Goal: Task Accomplishment & Management: Manage account settings

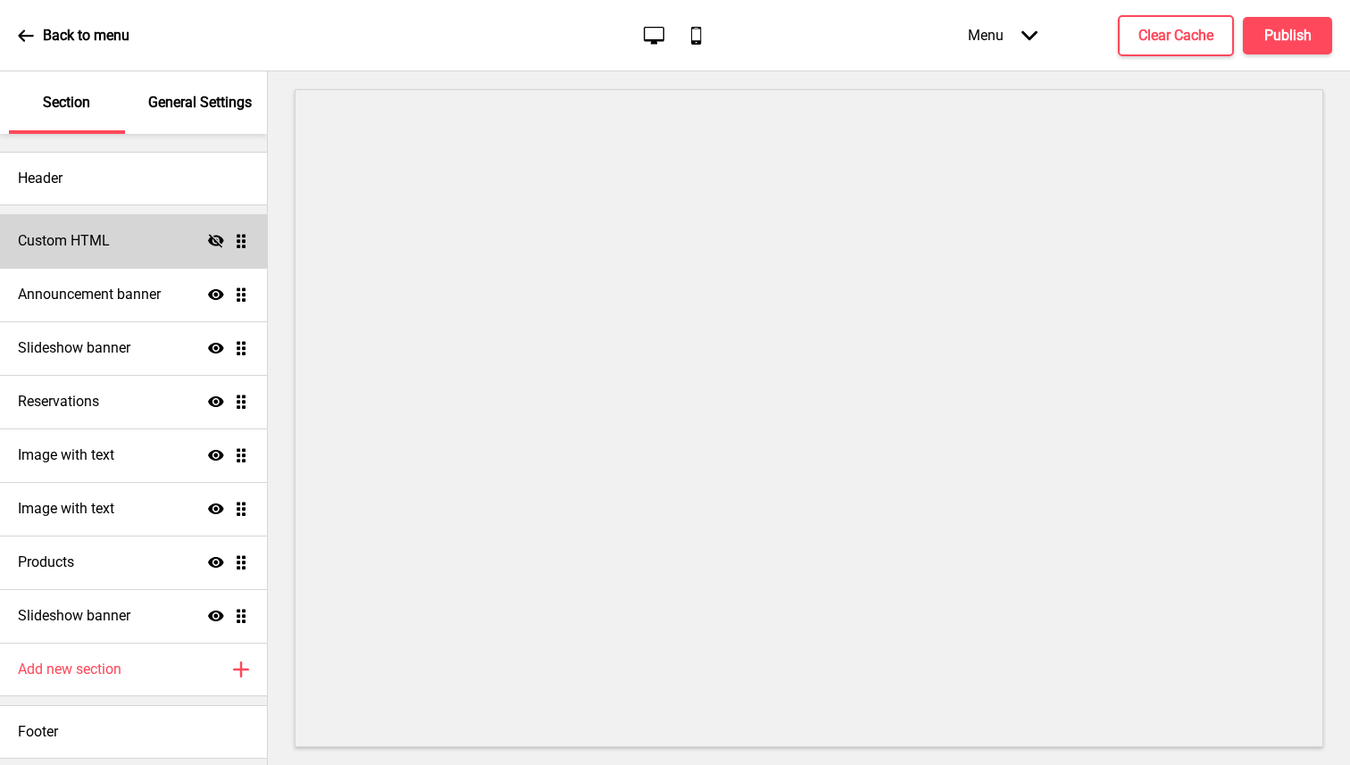
click at [104, 248] on h4 "Custom HTML" at bounding box center [64, 241] width 92 height 20
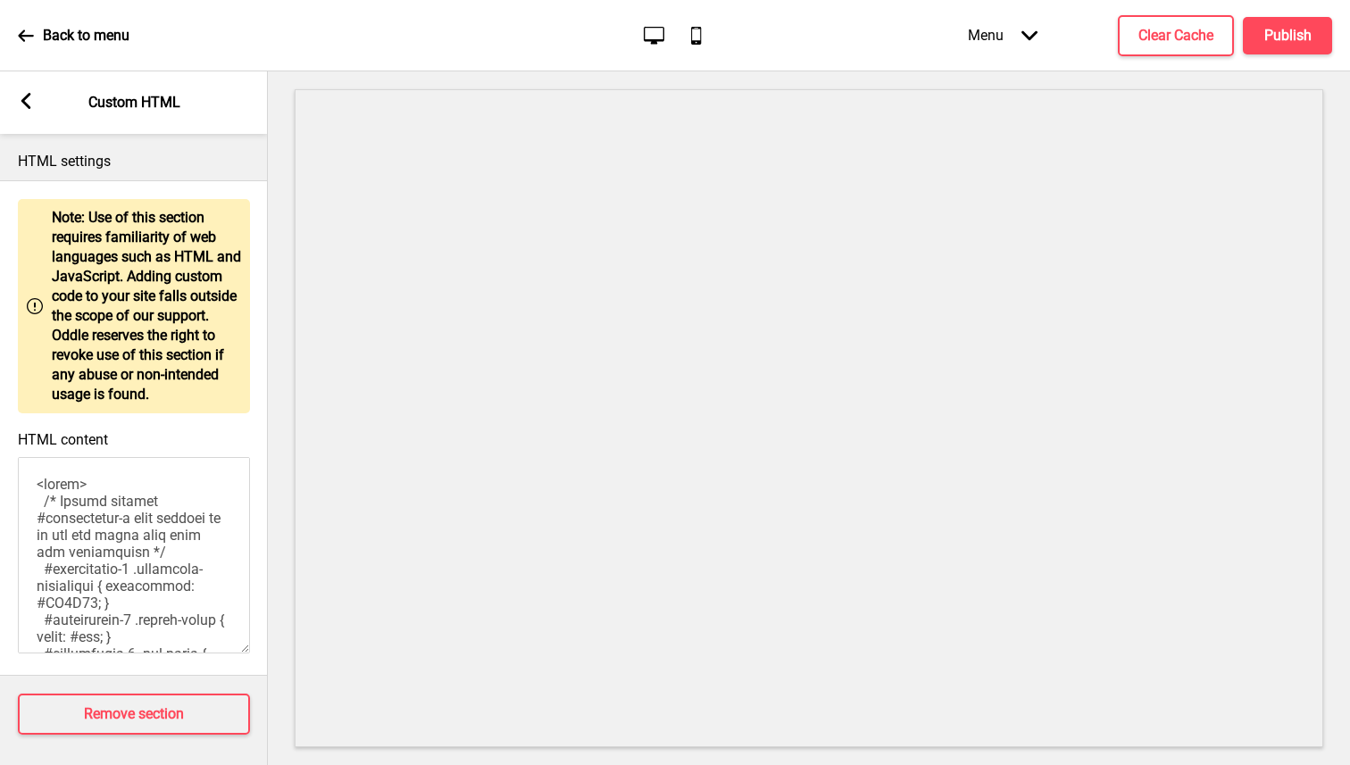
click at [21, 98] on rect at bounding box center [26, 101] width 16 height 16
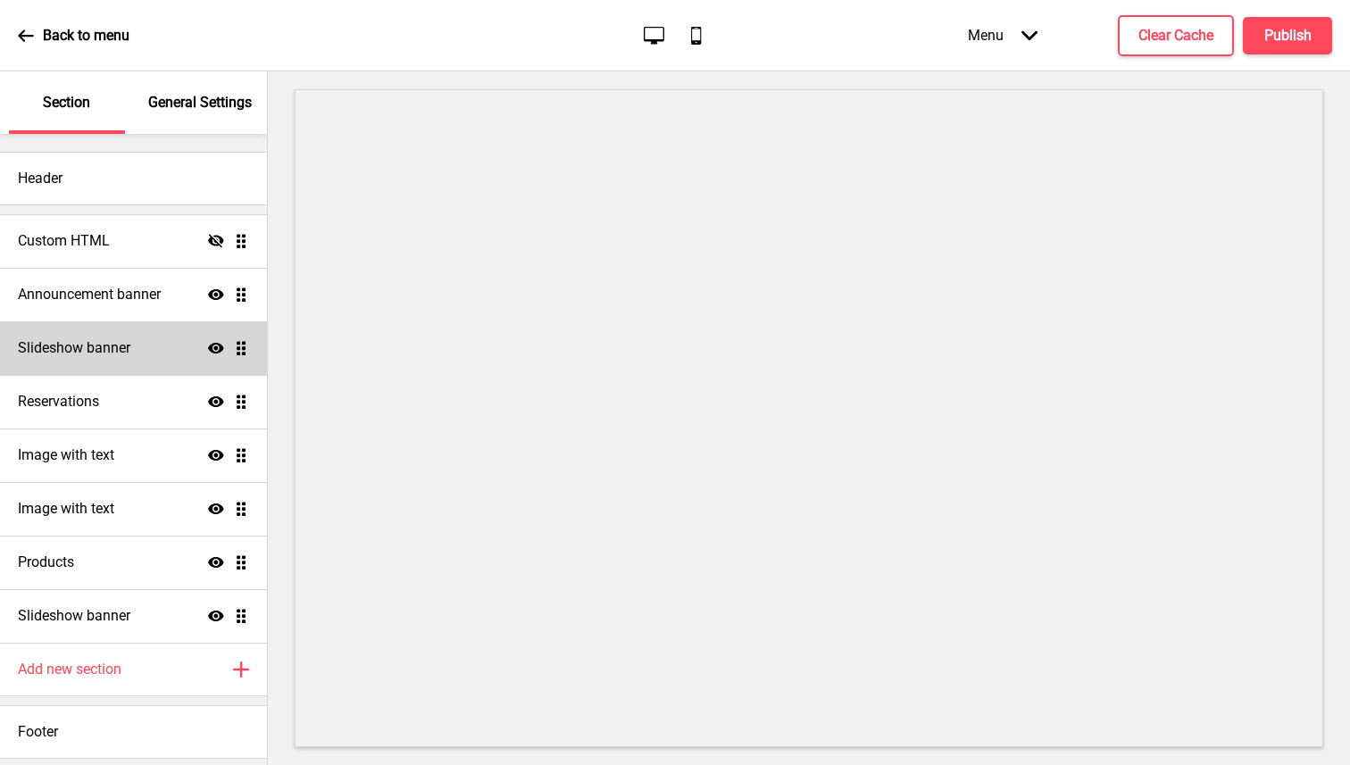
click at [114, 362] on div "Slideshow banner Show Drag" at bounding box center [133, 349] width 267 height 54
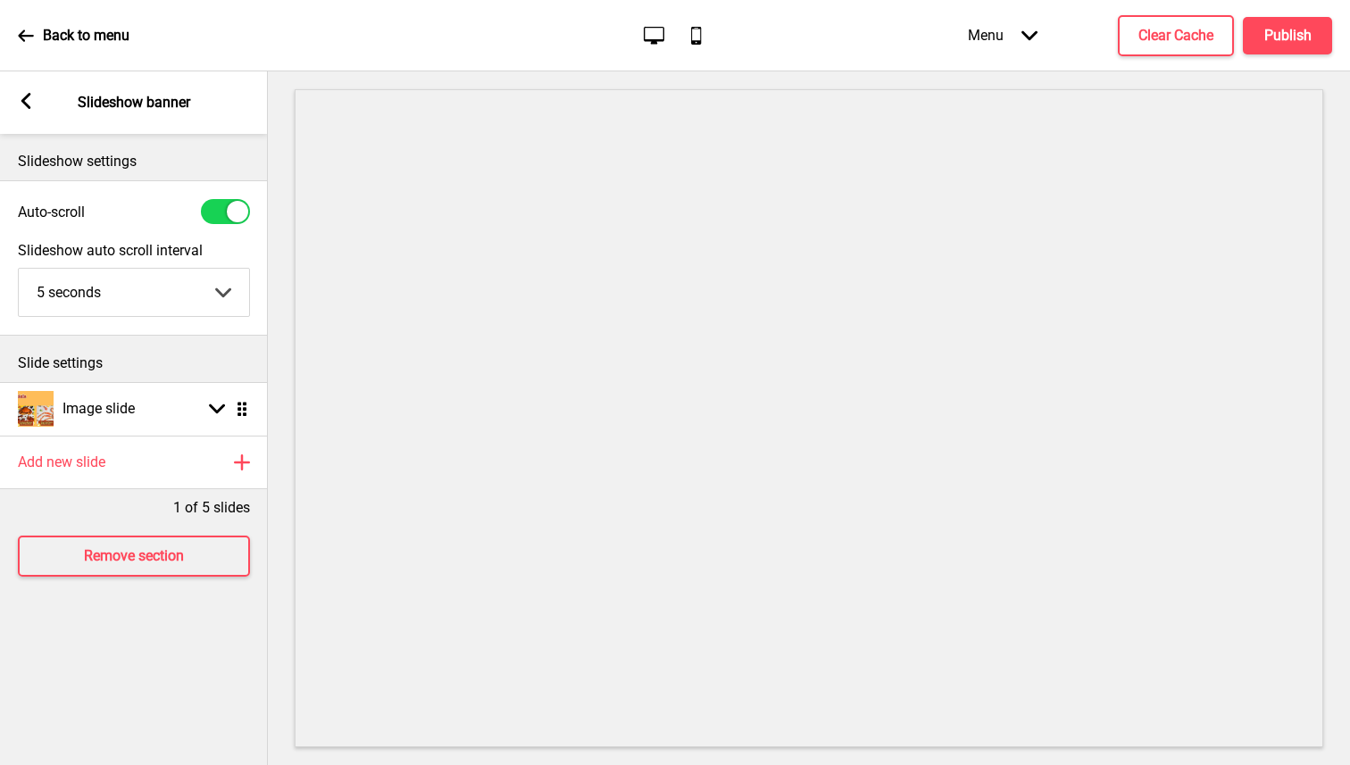
click at [38, 96] on div "Arrow left Slideshow banner" at bounding box center [134, 102] width 268 height 63
click at [88, 405] on h4 "Image slide" at bounding box center [99, 409] width 72 height 20
select select "right"
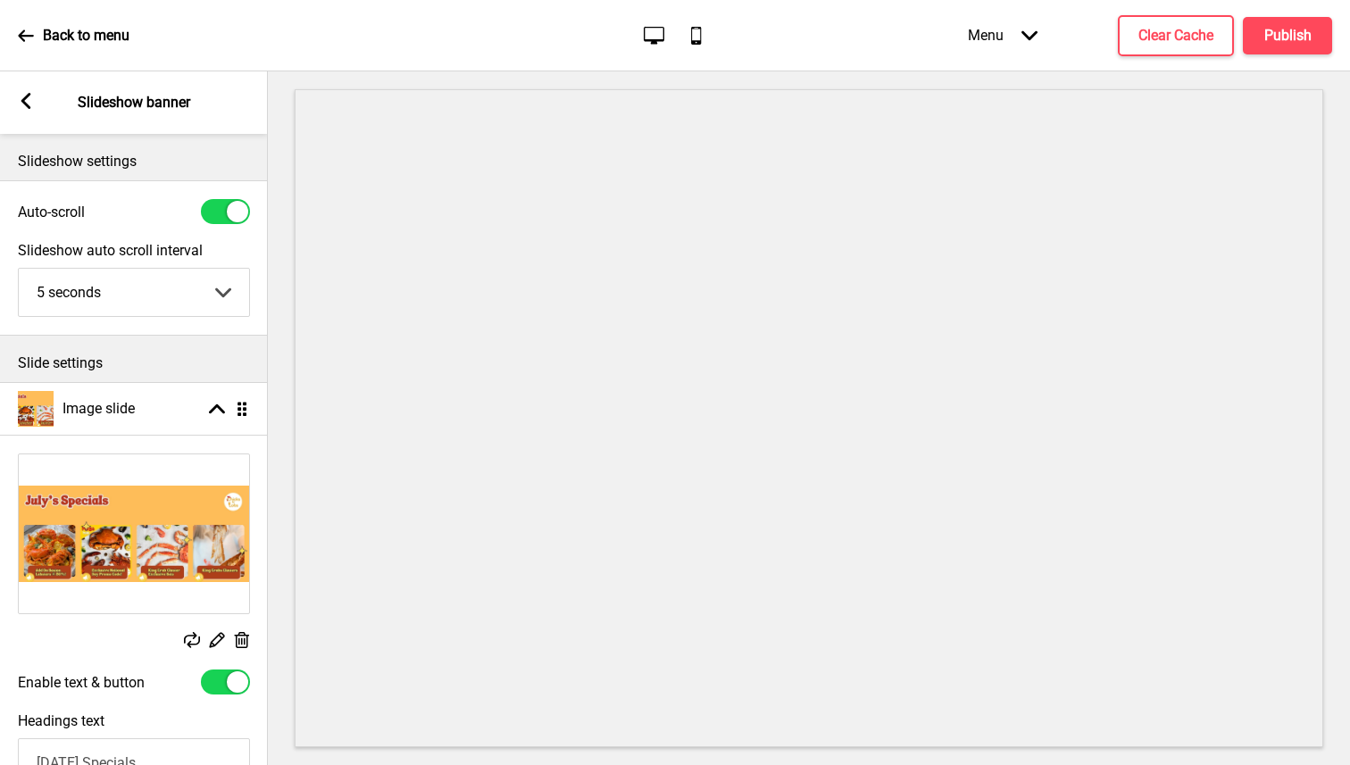
click at [195, 638] on icon at bounding box center [192, 640] width 16 height 16
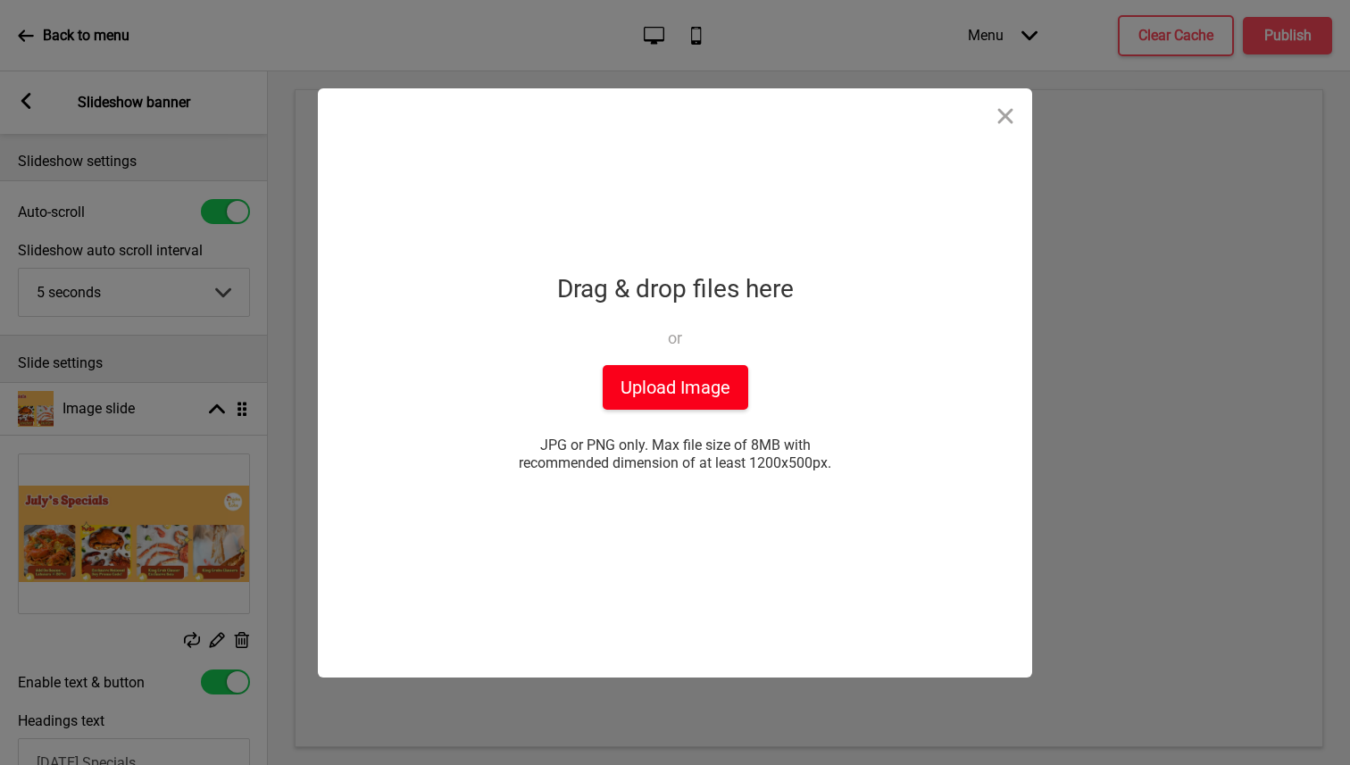
click at [661, 368] on button "Upload Image" at bounding box center [676, 387] width 146 height 45
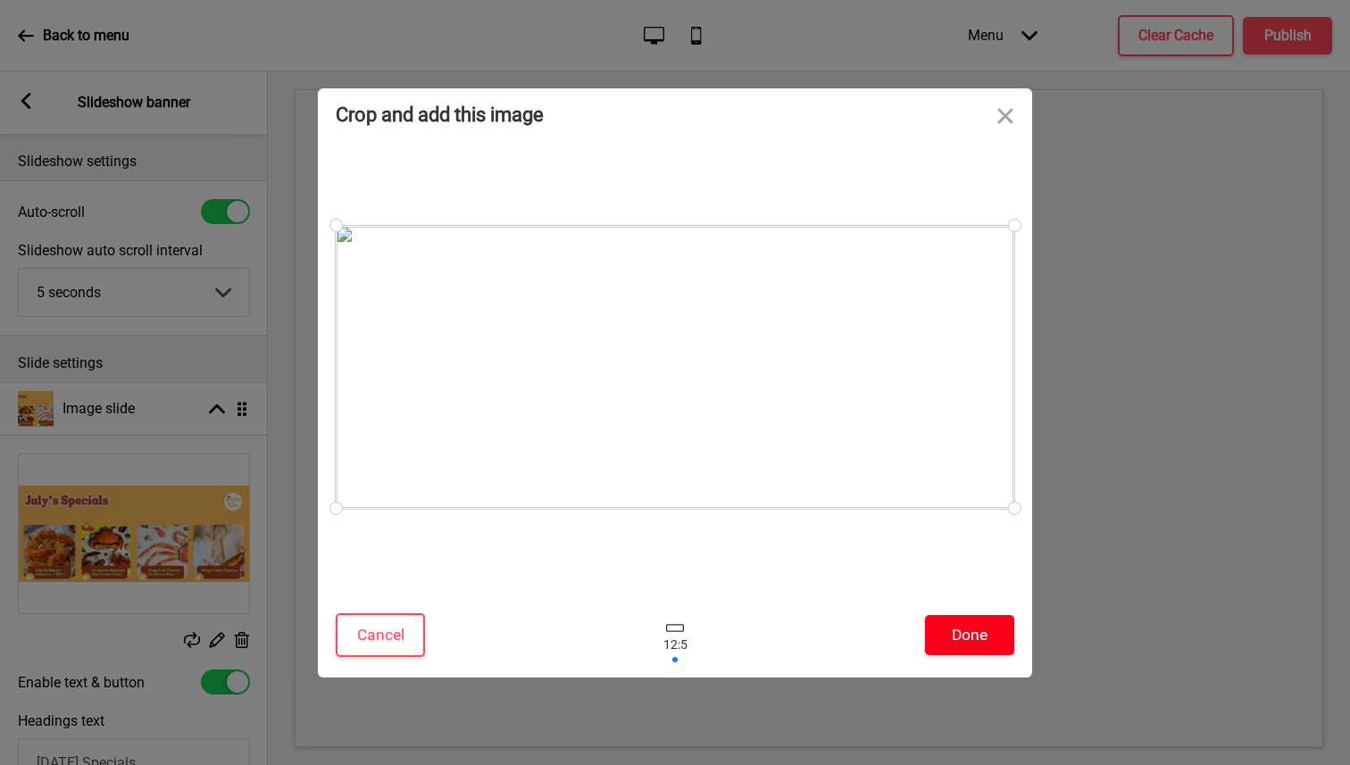
click at [972, 645] on button "Done" at bounding box center [969, 635] width 89 height 40
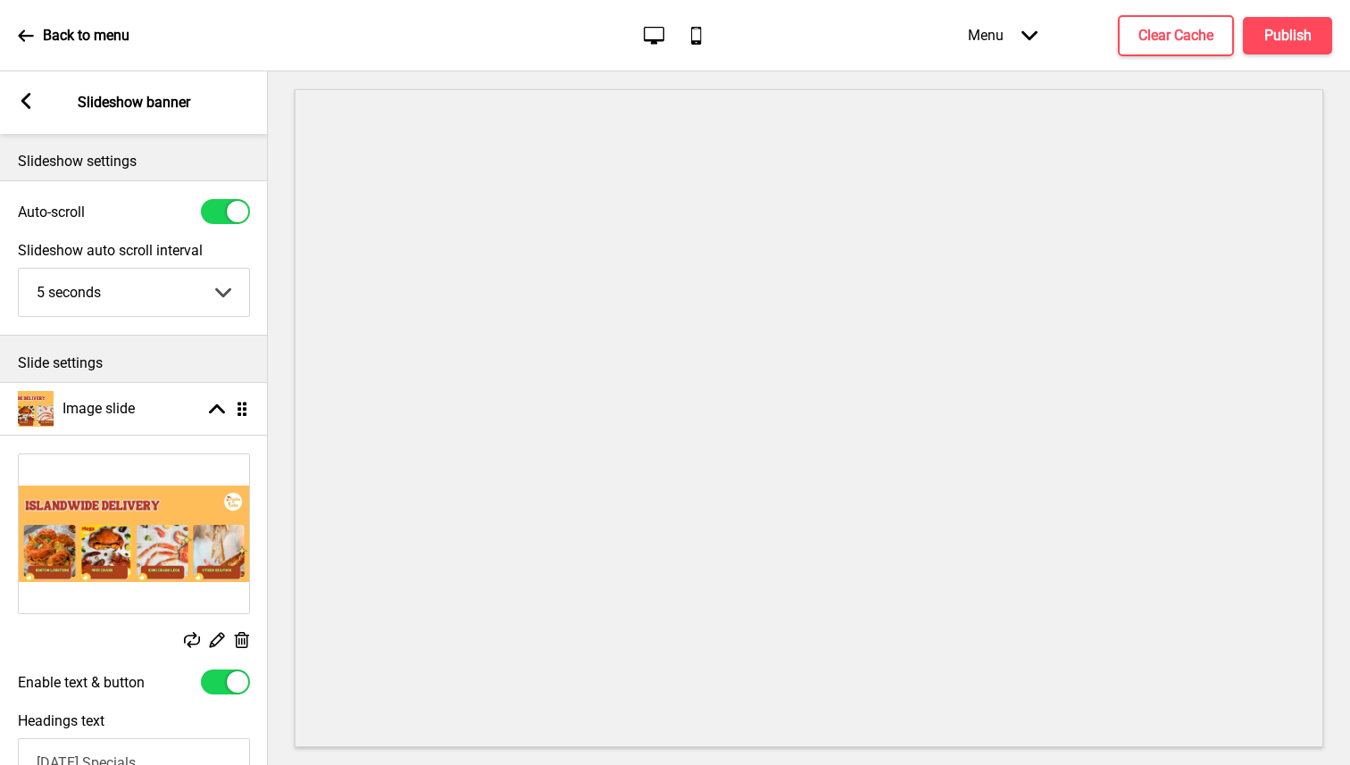
click at [234, 688] on div at bounding box center [237, 682] width 21 height 21
checkbox input "false"
click at [12, 93] on div "Arrow left Slideshow banner" at bounding box center [134, 102] width 268 height 63
click at [25, 97] on icon at bounding box center [26, 101] width 10 height 16
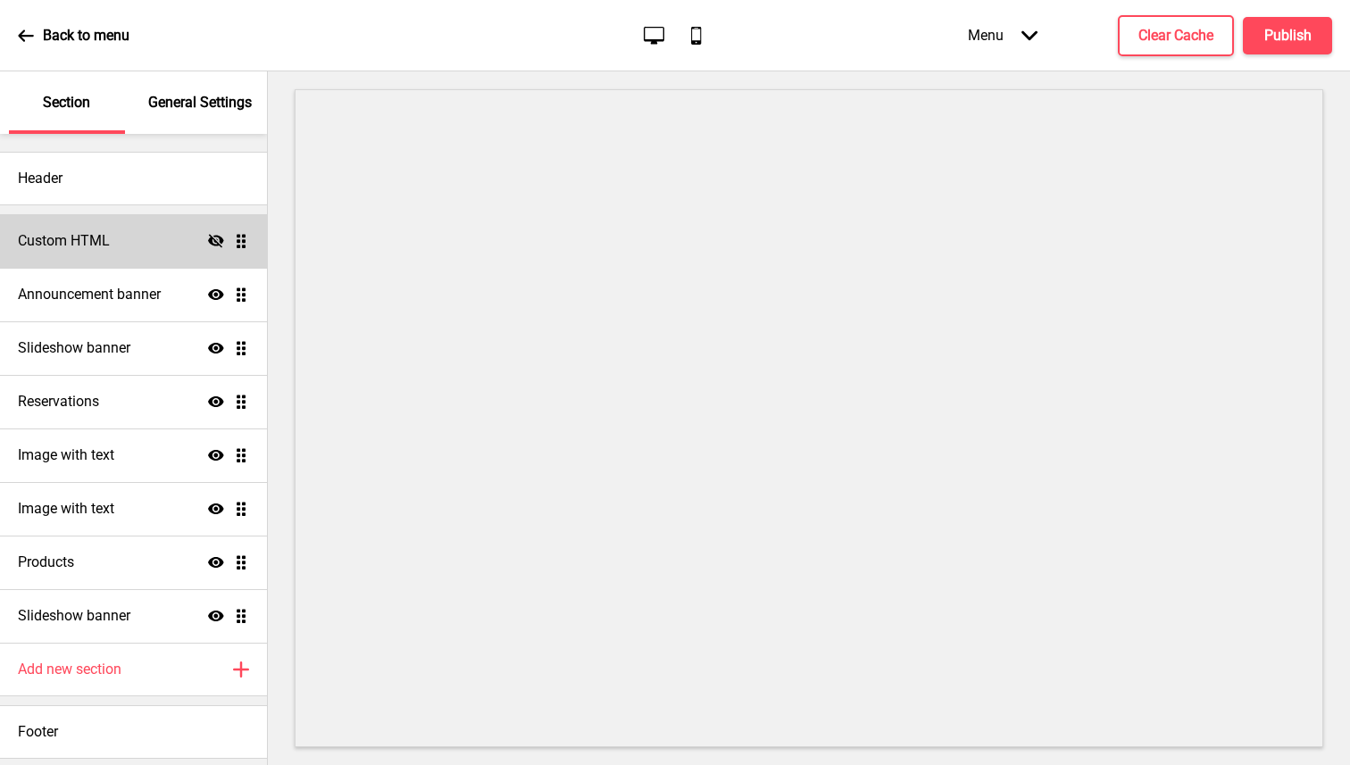
click at [125, 237] on div "Custom HTML Hide Drag" at bounding box center [133, 241] width 267 height 54
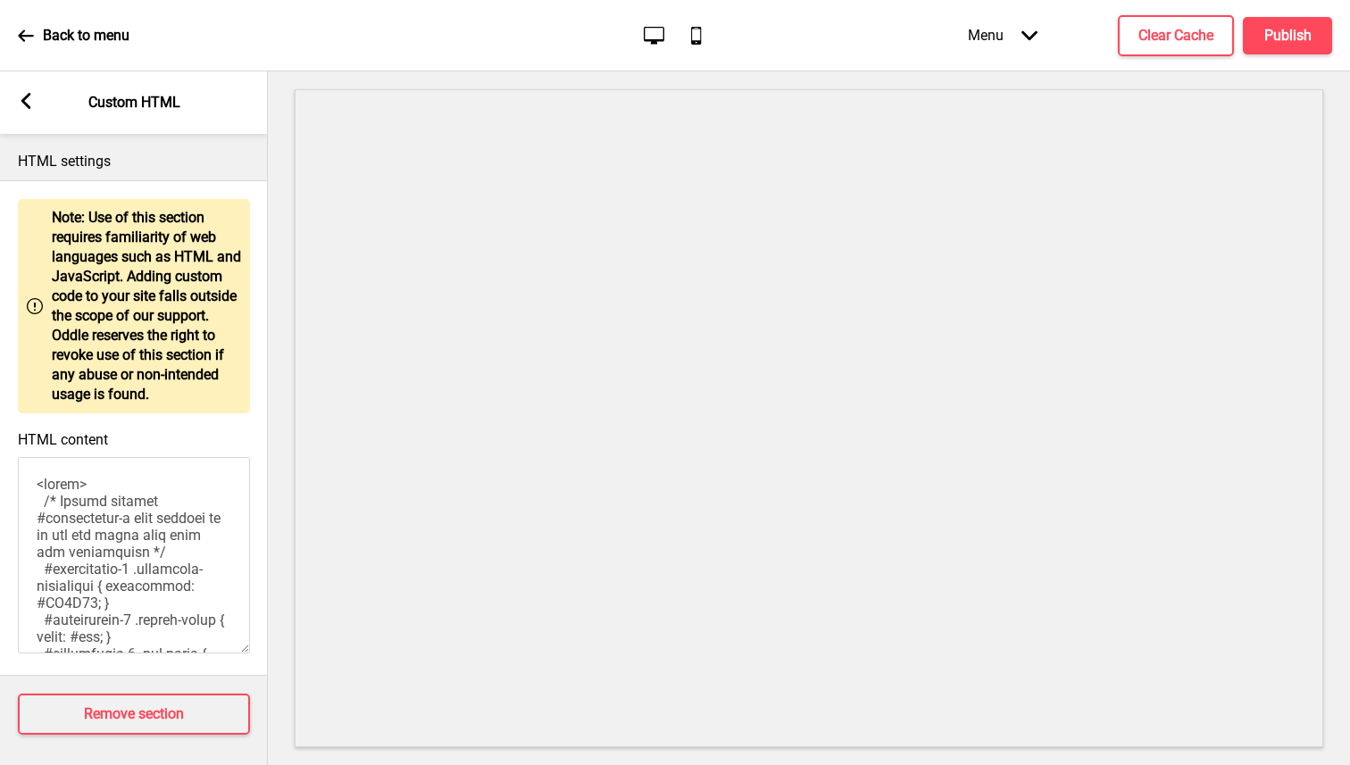
click at [22, 95] on rect at bounding box center [26, 101] width 16 height 16
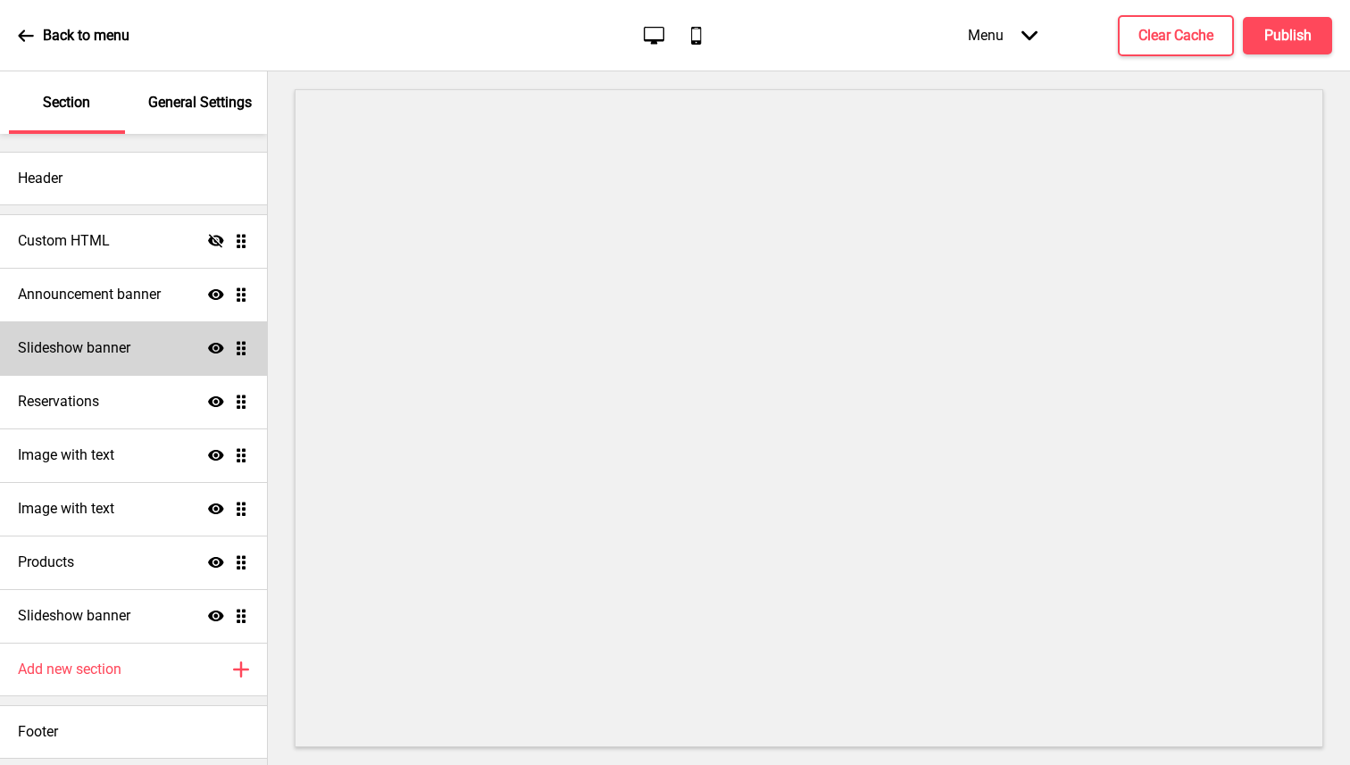
click at [96, 355] on h4 "Slideshow banner" at bounding box center [74, 348] width 113 height 20
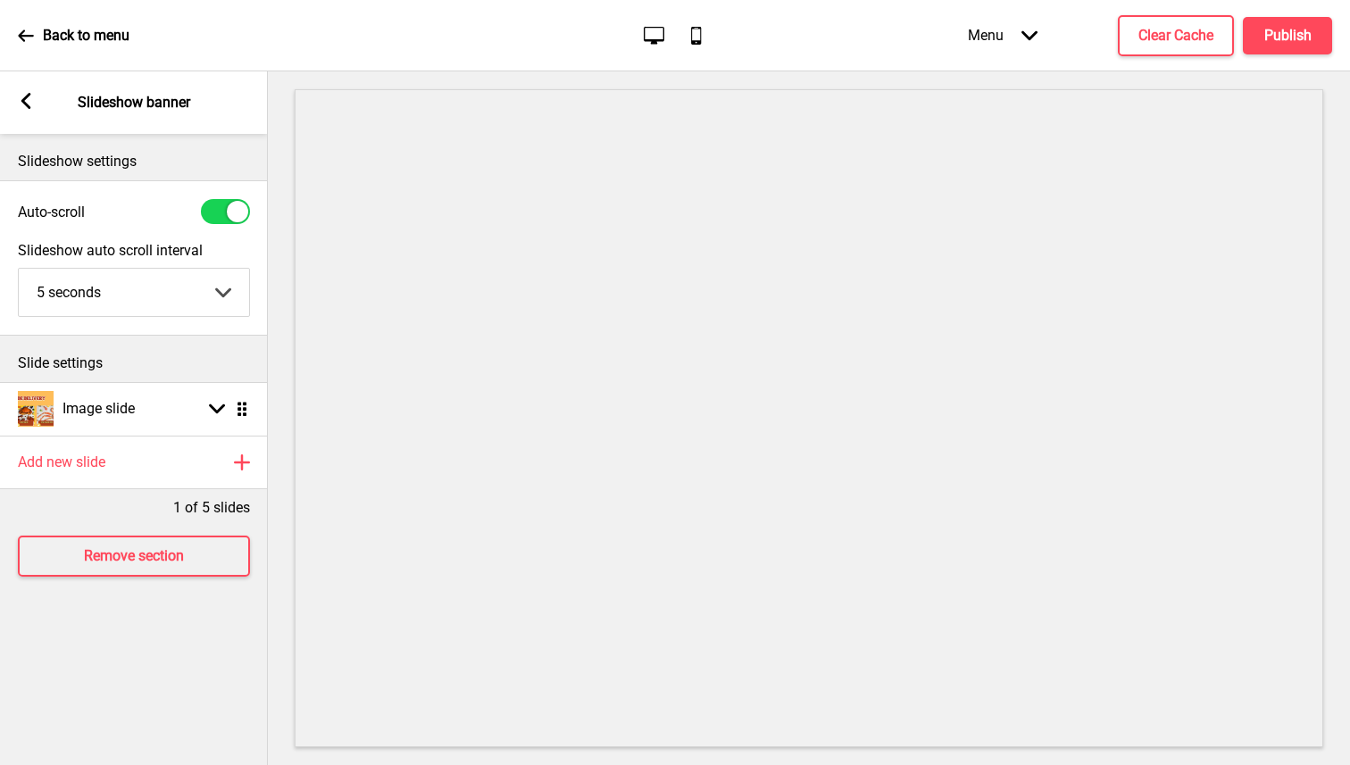
click at [28, 102] on rect at bounding box center [26, 101] width 16 height 16
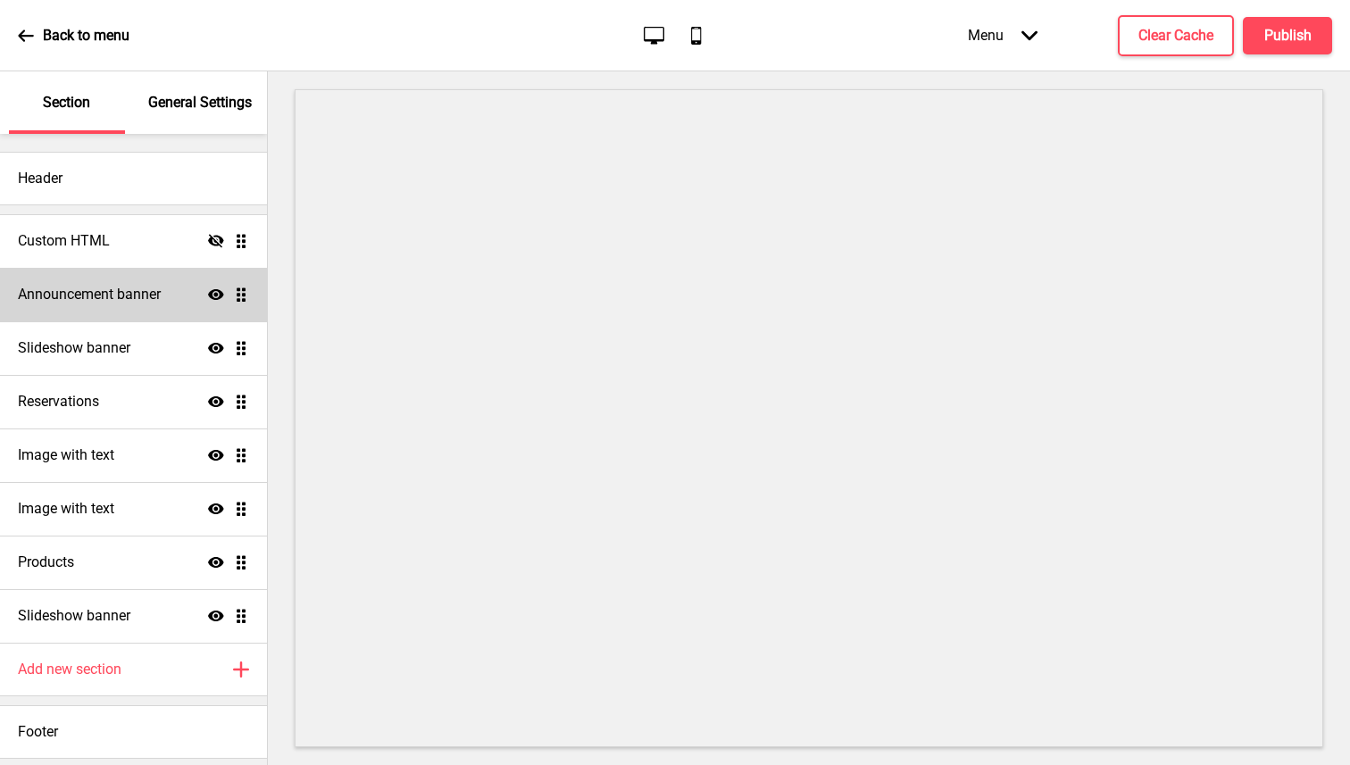
click at [104, 293] on h4 "Announcement banner" at bounding box center [89, 295] width 143 height 20
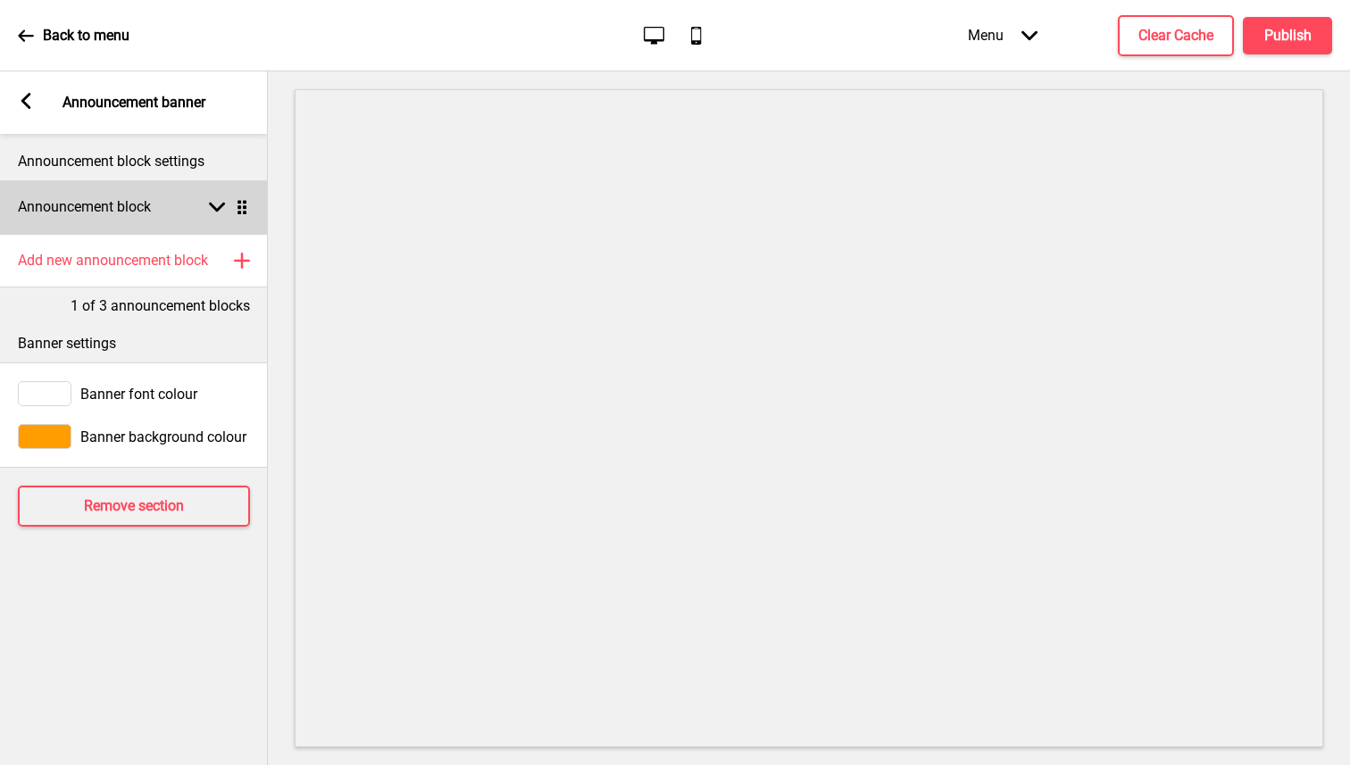
click at [132, 197] on h4 "Announcement block" at bounding box center [84, 207] width 133 height 20
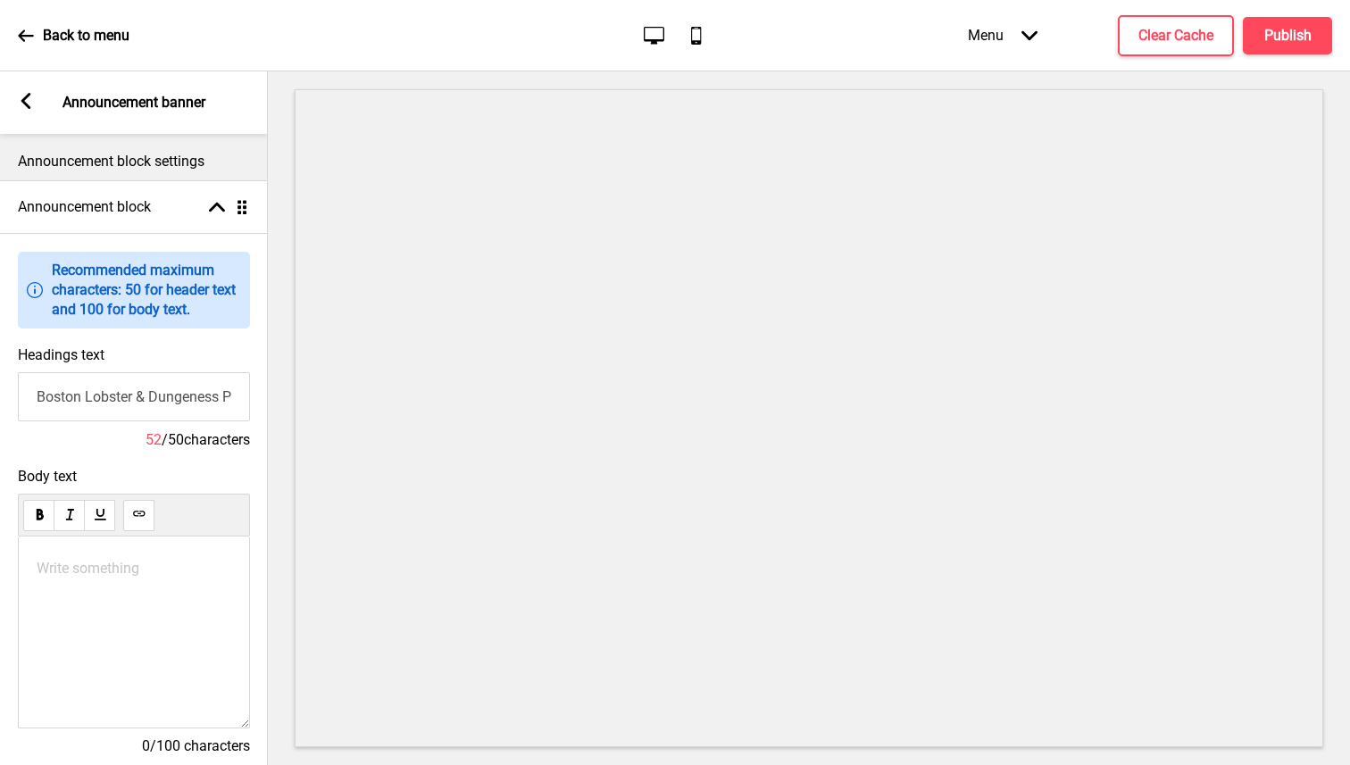
click at [145, 399] on input "Boston Lobster & Dungeness Promo | FOC Delivery $200" at bounding box center [134, 396] width 232 height 49
drag, startPoint x: 225, startPoint y: 397, endPoint x: 35, endPoint y: 392, distance: 190.3
click at [36, 392] on input "Boston Lobster & Dungeness Promo | FOC Delivery $200" at bounding box center [134, 396] width 232 height 49
drag, startPoint x: 79, startPoint y: 397, endPoint x: 16, endPoint y: 397, distance: 62.5
click at [16, 397] on div "Headings text Promo | FOC Delivery $200 26/50 characters" at bounding box center [134, 398] width 268 height 121
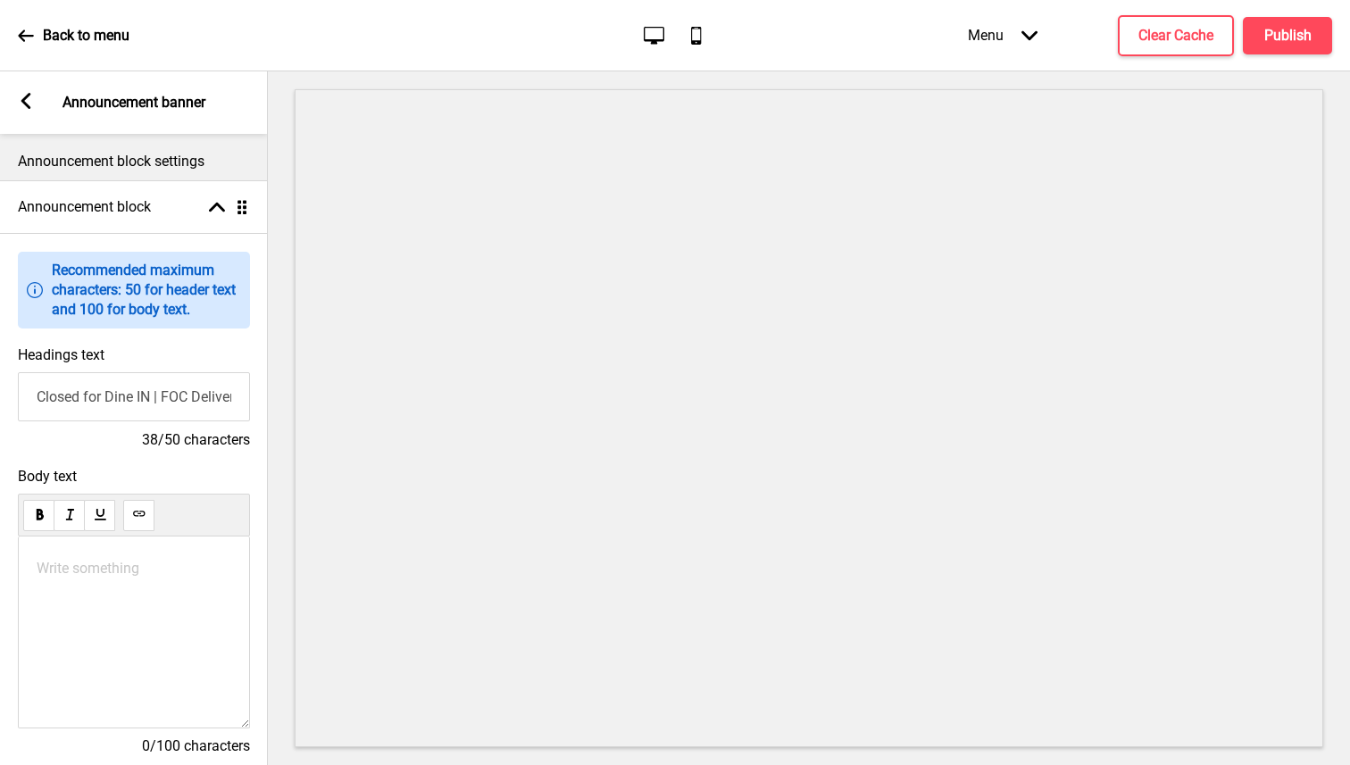
type input "Closed for Dine IN | FOC Delivery $200"
click at [29, 97] on rect at bounding box center [26, 101] width 16 height 16
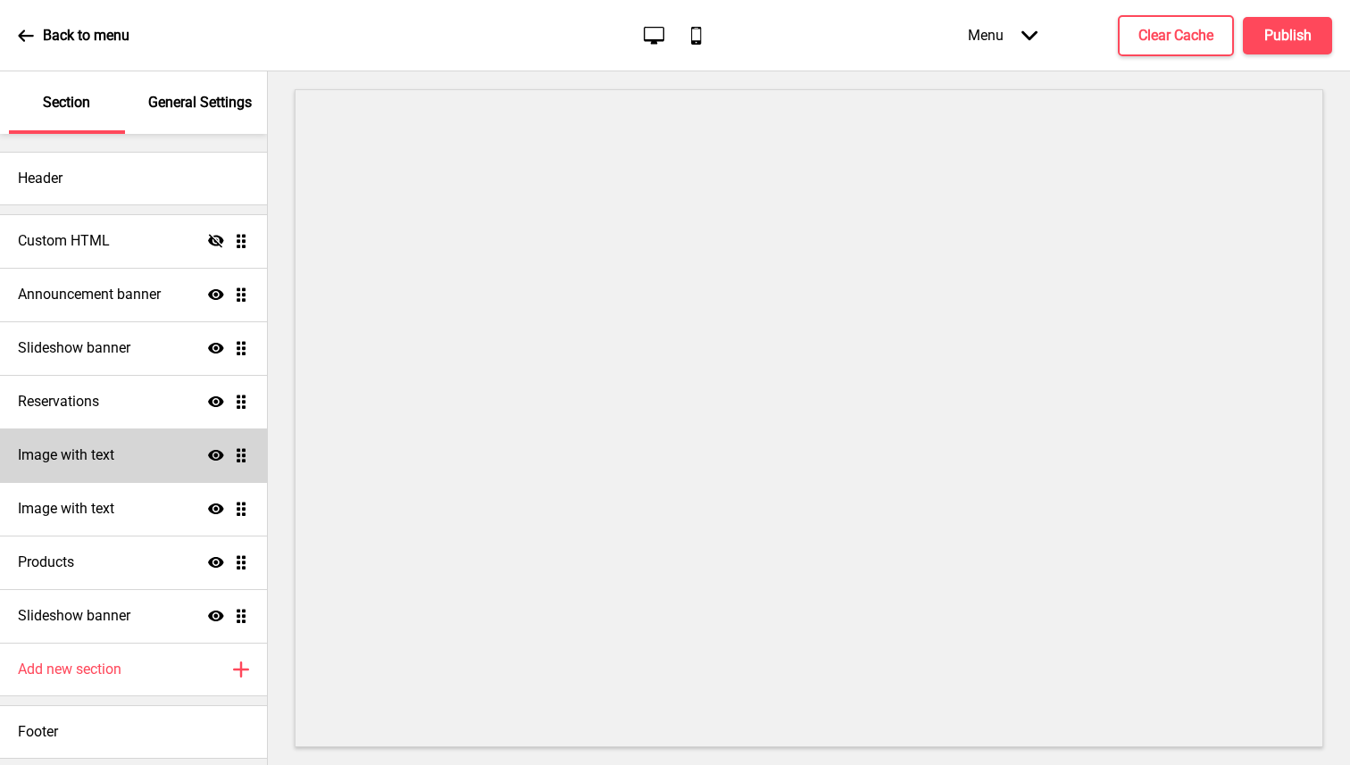
click at [144, 456] on div "Image with text Show Drag" at bounding box center [133, 456] width 267 height 54
select select "right"
select select "center"
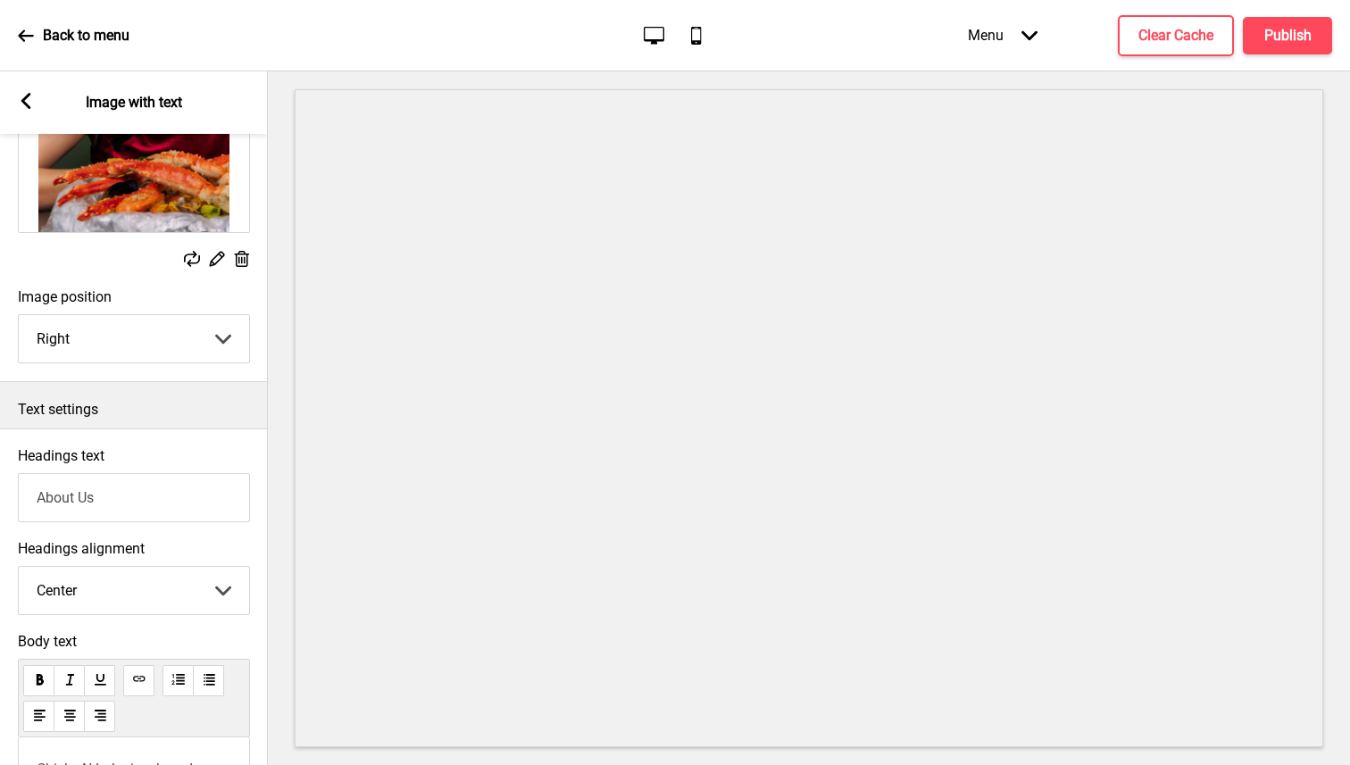
scroll to position [470, 0]
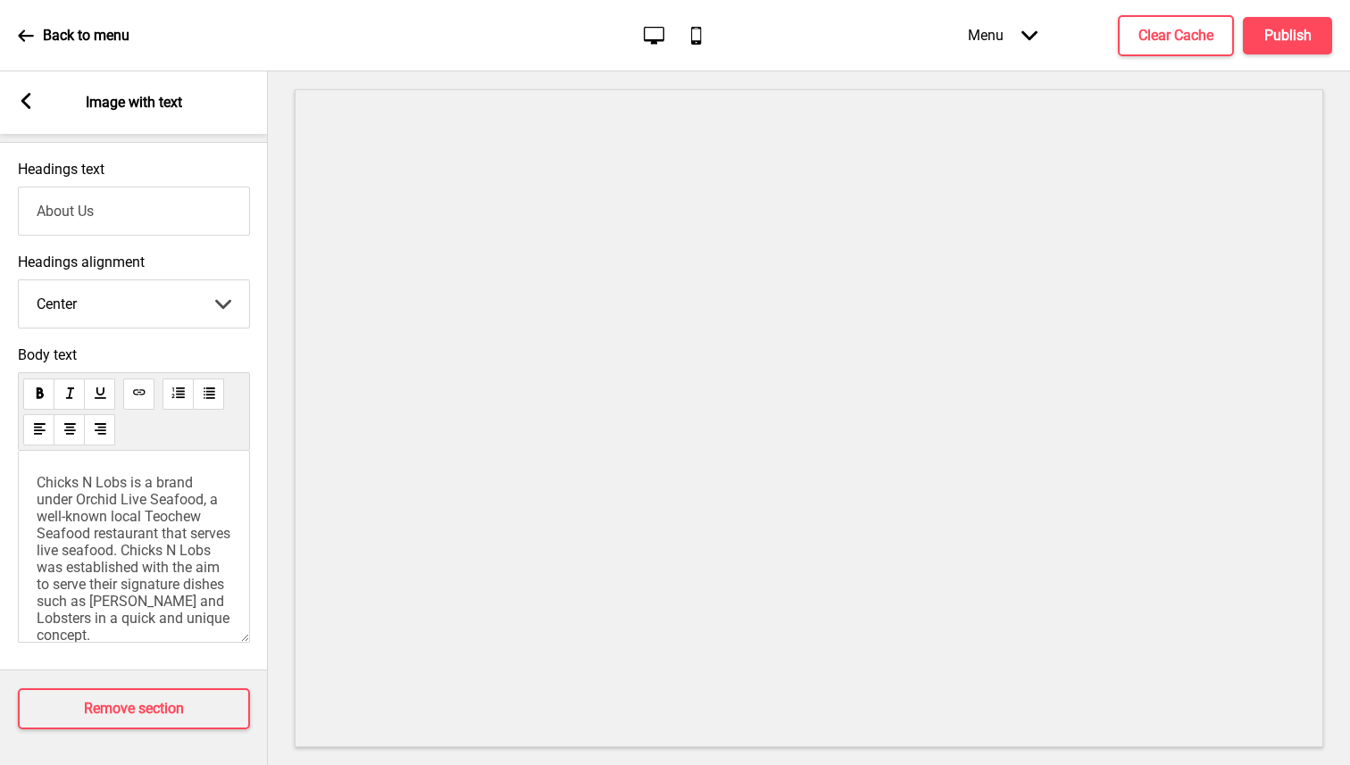
click at [151, 510] on span "Chicks N Lobs is a brand under Orchid Live Seafood, a well-known local Teochew …" at bounding box center [135, 694] width 197 height 441
drag, startPoint x: 167, startPoint y: 533, endPoint x: 198, endPoint y: 524, distance: 32.5
click at [167, 533] on span "Chicks N Lobs is a brand under Orchid Live Seafood, a well-known local Teochew …" at bounding box center [135, 691] width 197 height 441
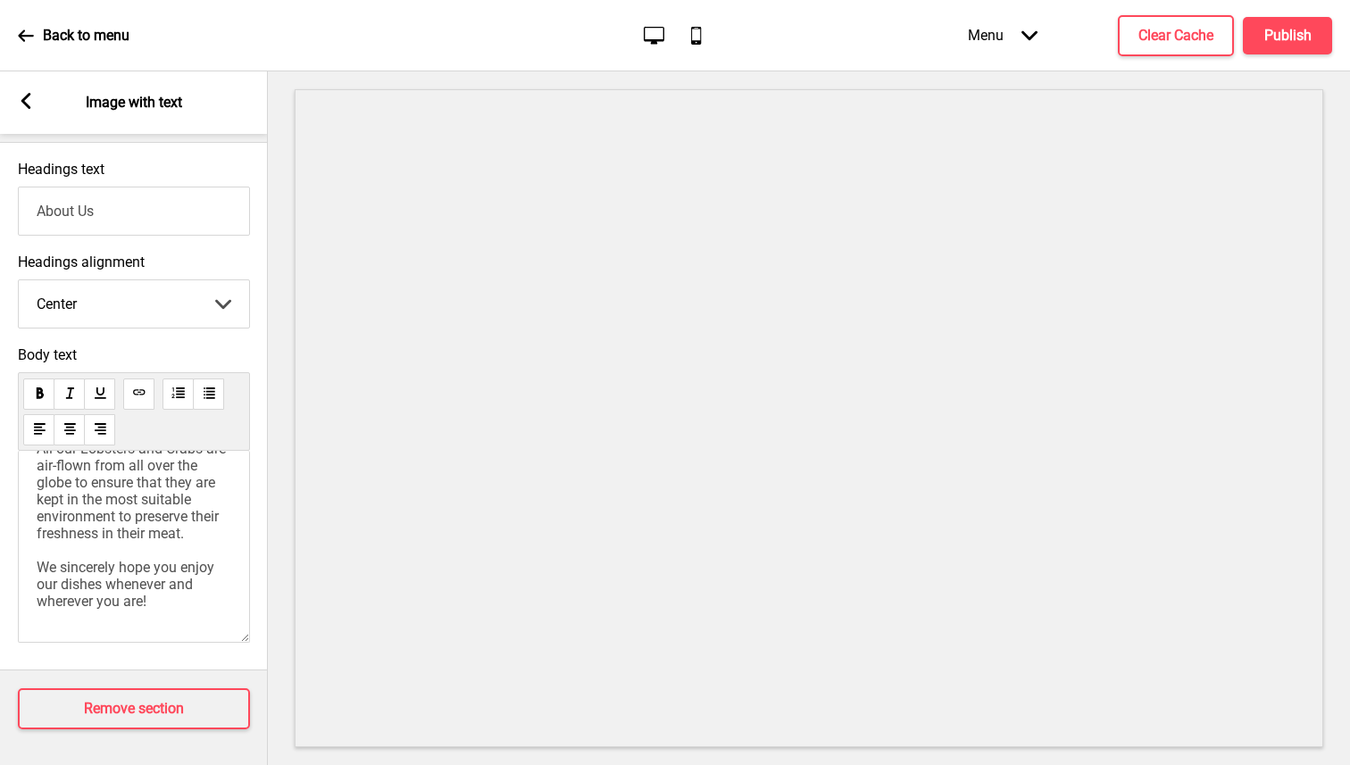
scroll to position [339, 0]
click at [147, 502] on span "Chicks N Lobs is a brand under Orchid Live Seafood, a well-known local Teochew …" at bounding box center [135, 389] width 197 height 441
drag, startPoint x: 129, startPoint y: 553, endPoint x: 122, endPoint y: 489, distance: 64.6
click at [122, 489] on p "Chicks N Lobs is a brand under Orchid Live Seafood, a well-known local Teochew …" at bounding box center [134, 390] width 195 height 441
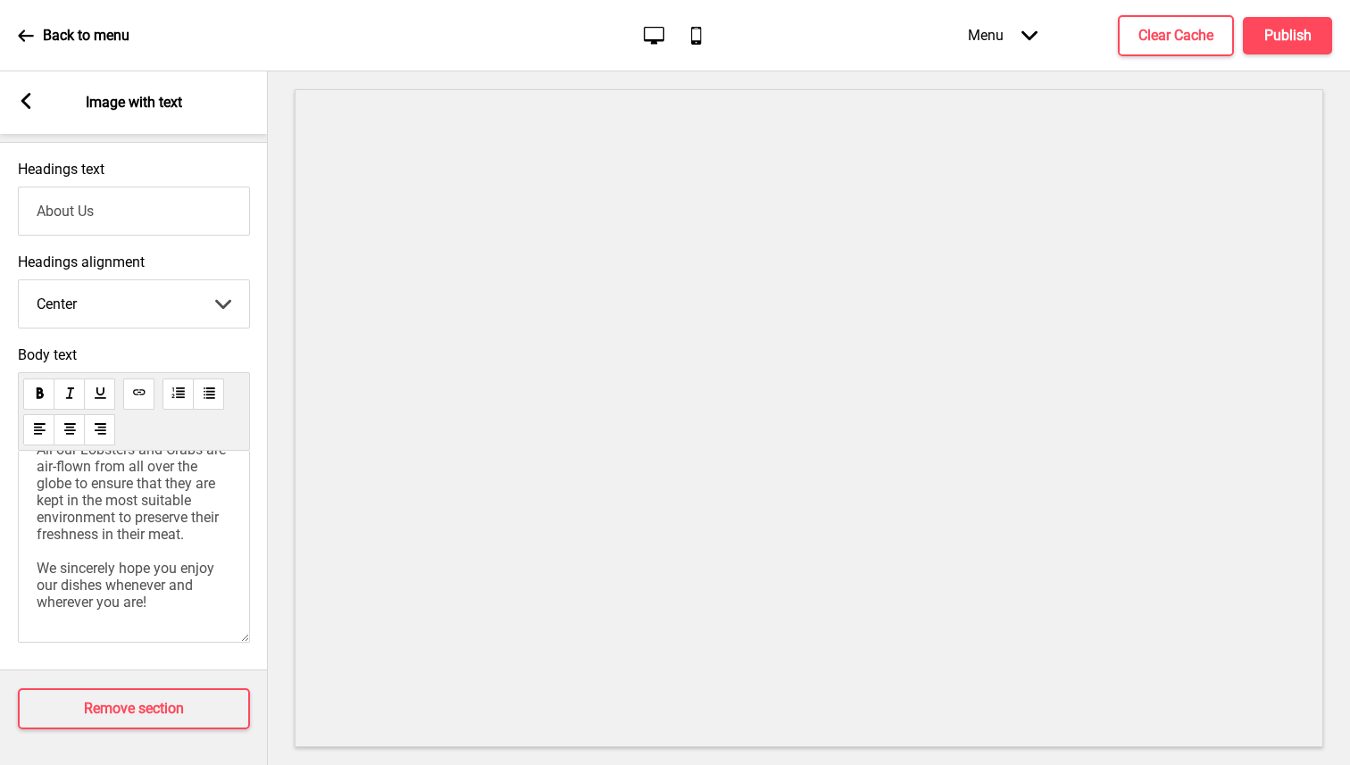
scroll to position [271, 0]
click at [195, 593] on p "Chicks N Lobs is a brand under Orchid Live Seafood, a well-known local Teochew …" at bounding box center [134, 415] width 195 height 390
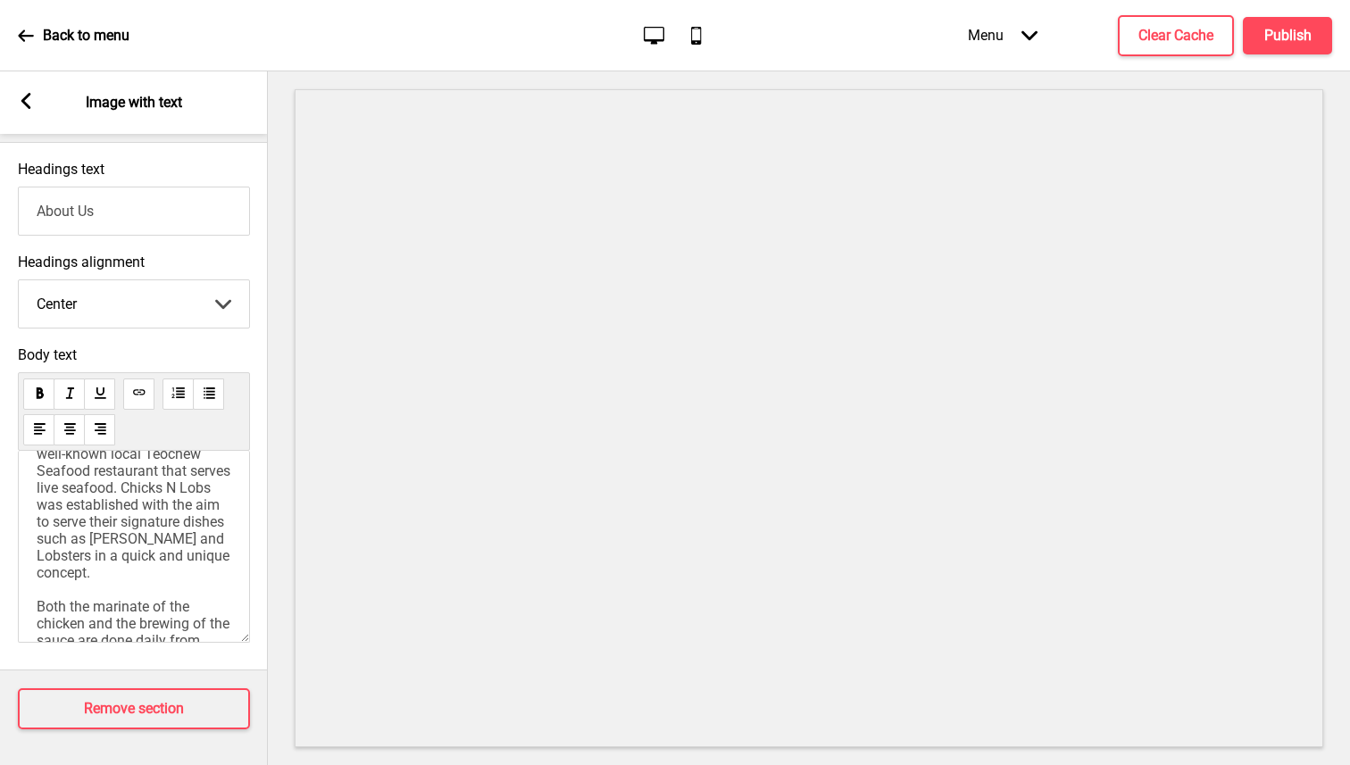
scroll to position [0, 0]
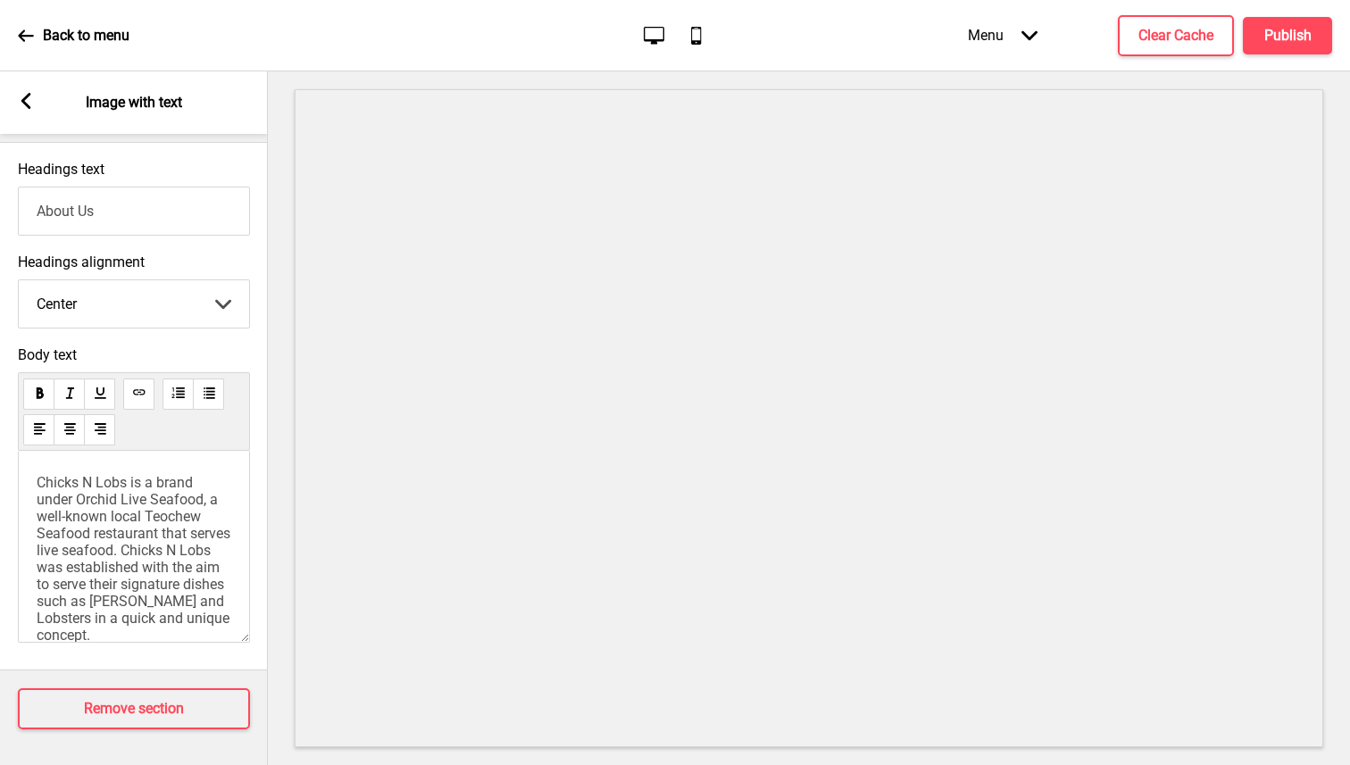
click at [30, 100] on rect at bounding box center [26, 101] width 16 height 16
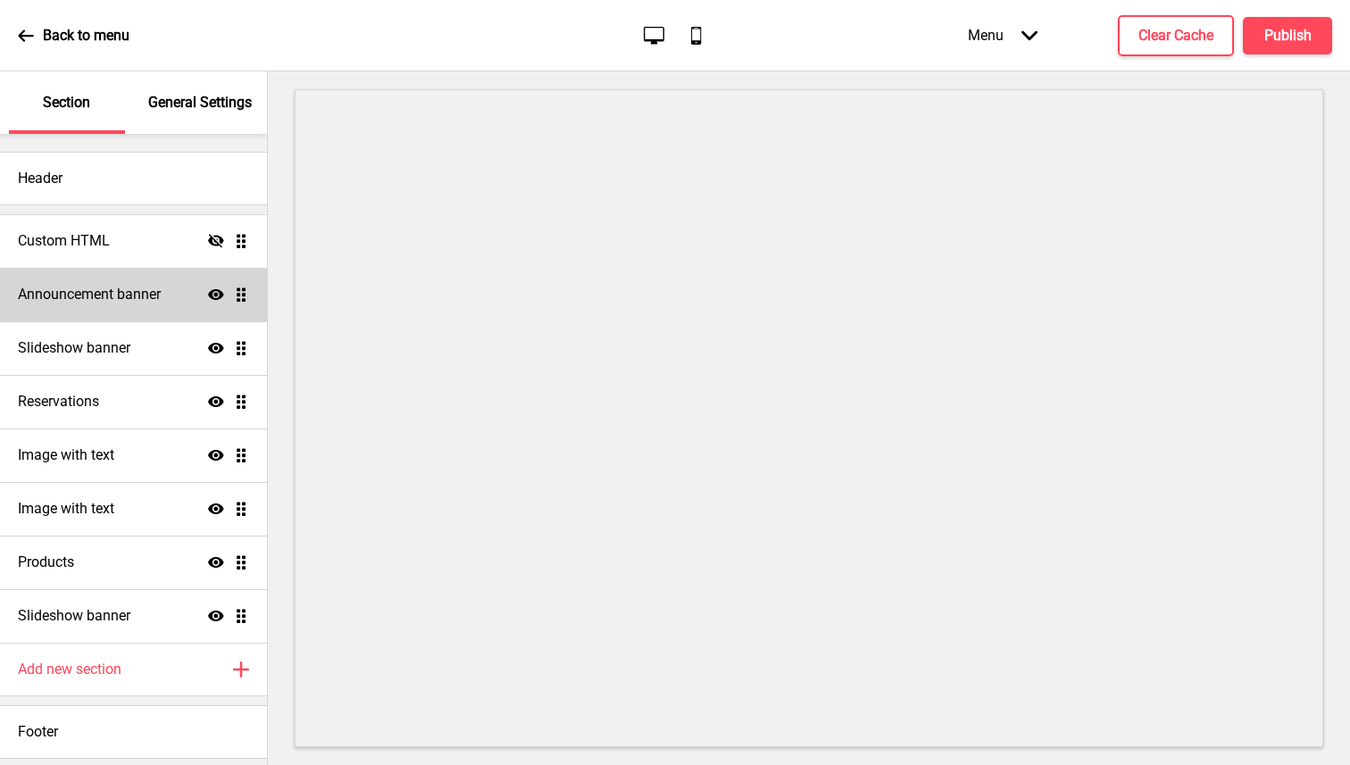
click at [103, 290] on h4 "Announcement banner" at bounding box center [89, 295] width 143 height 20
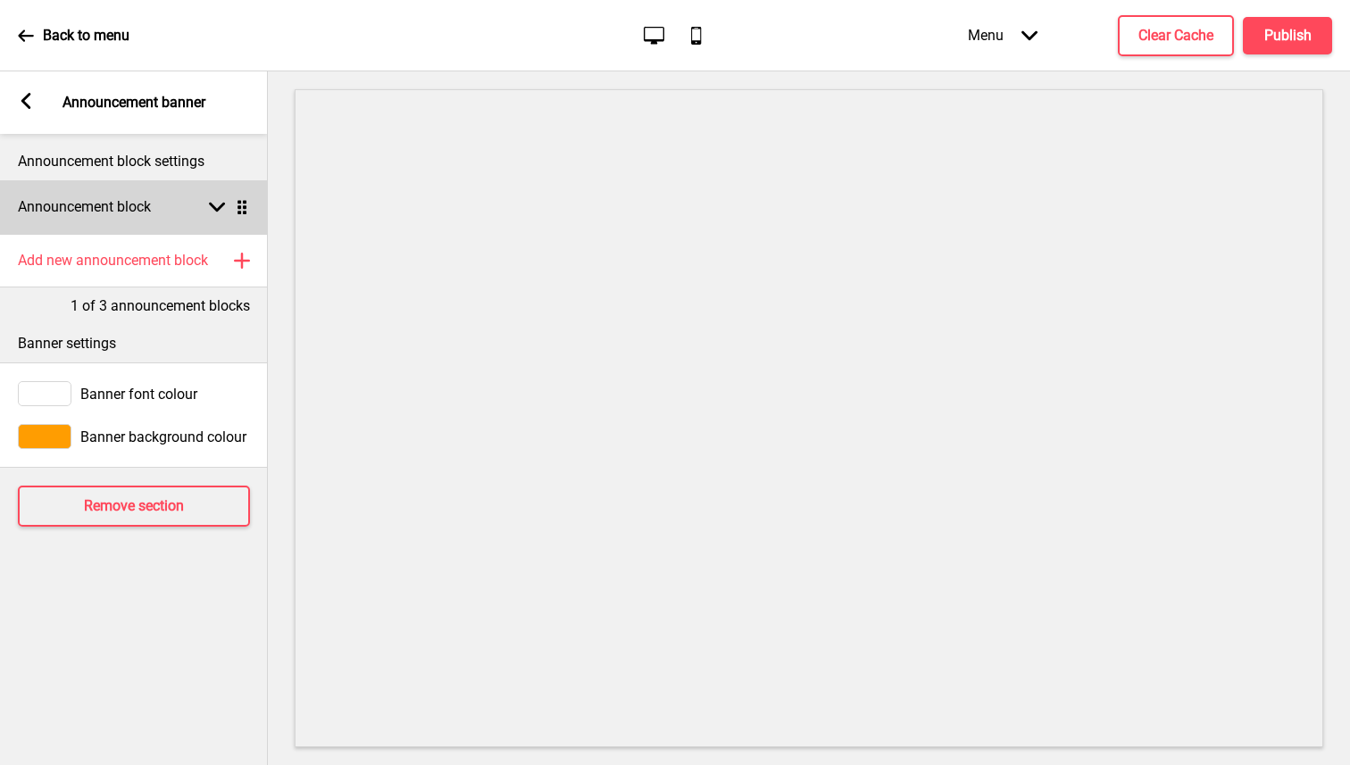
click at [104, 202] on h4 "Announcement block" at bounding box center [84, 207] width 133 height 20
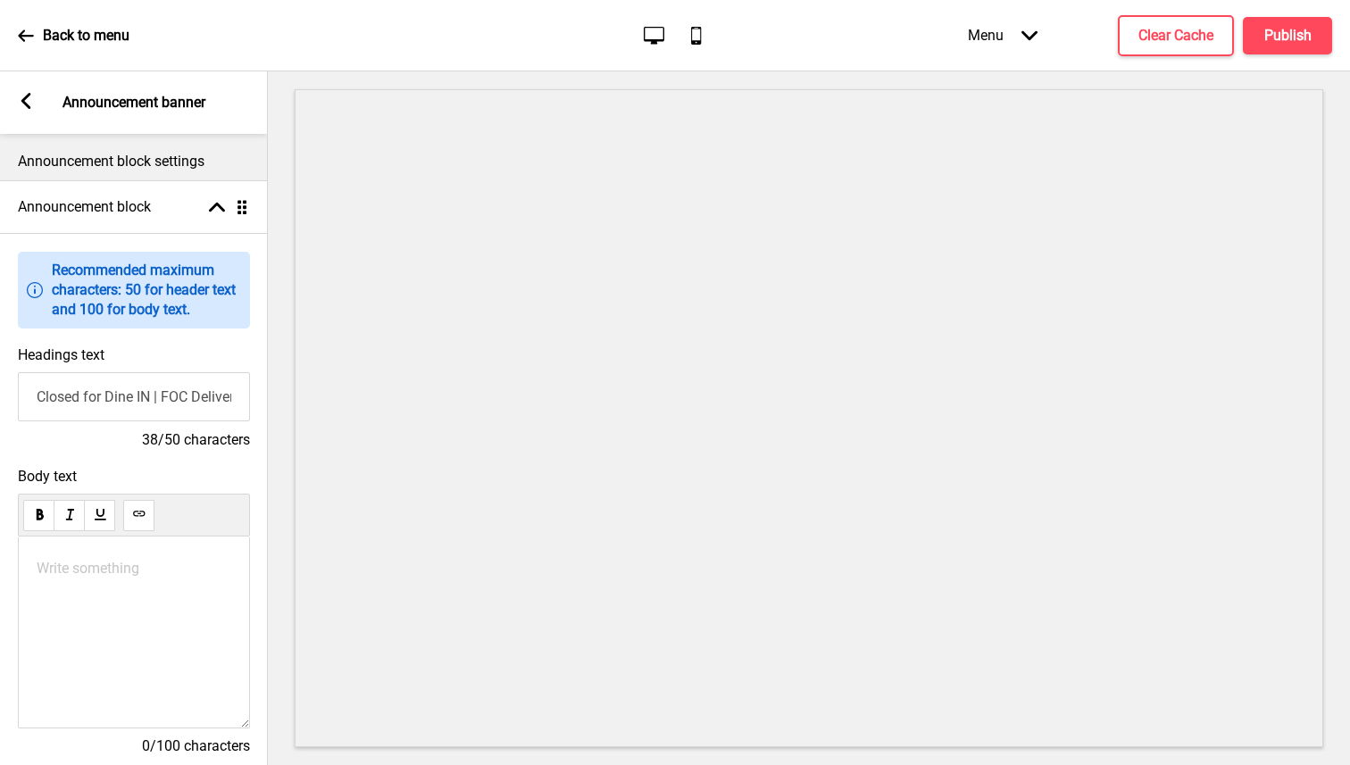
click at [156, 396] on input "Closed for Dine IN | FOC Delivery $200" at bounding box center [134, 396] width 232 height 49
type input "Closed for Dine IN & Self Pick Up unavailable in September | FOC Delivery $200"
click at [1284, 32] on h4 "Publish" at bounding box center [1288, 36] width 47 height 20
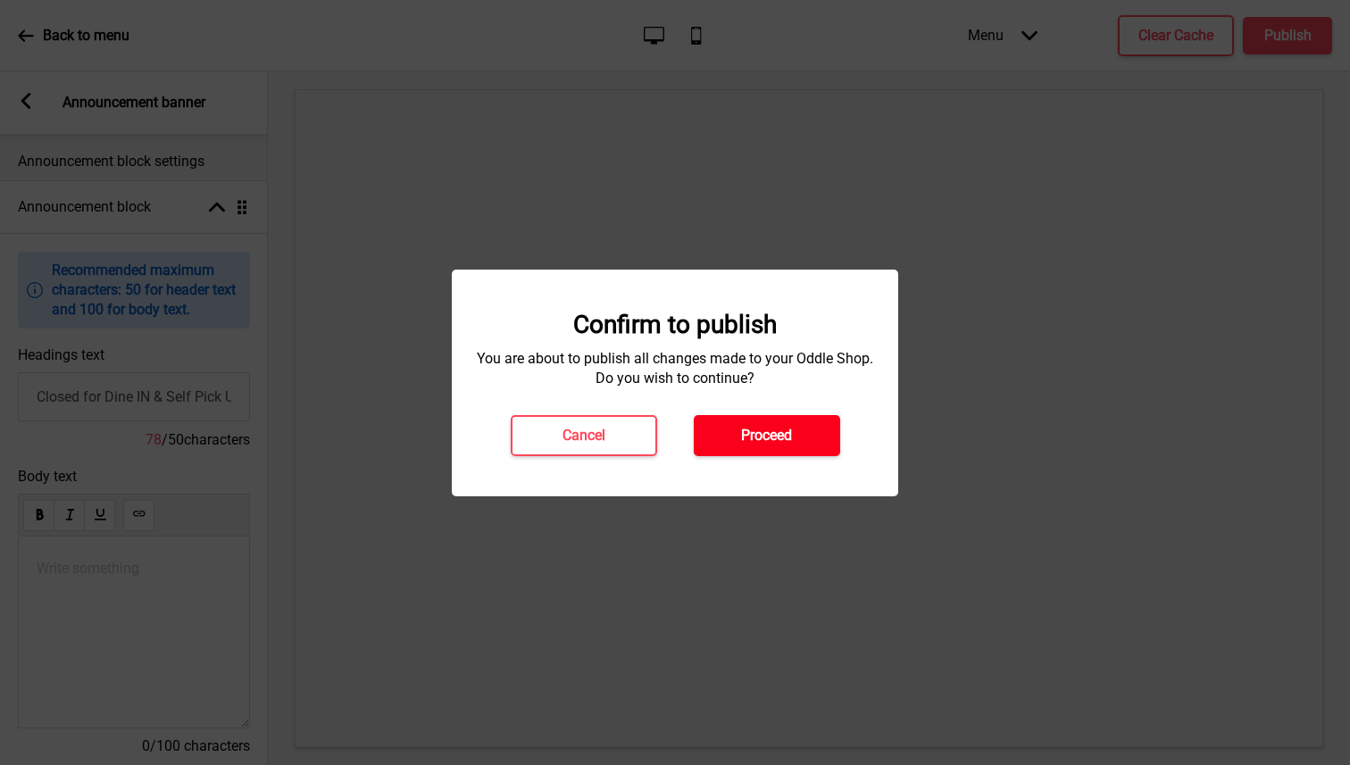
click at [714, 430] on button "Proceed" at bounding box center [767, 435] width 146 height 41
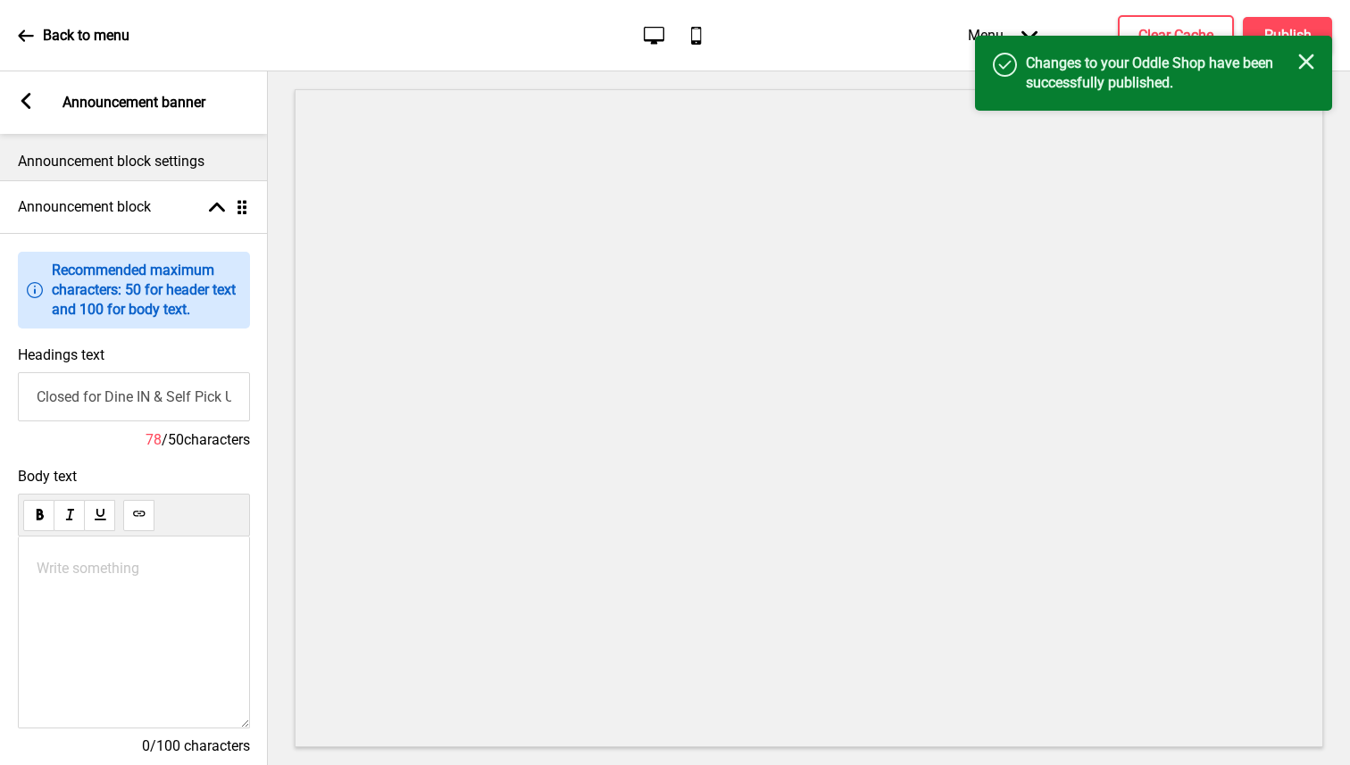
click at [21, 29] on icon at bounding box center [26, 36] width 16 height 16
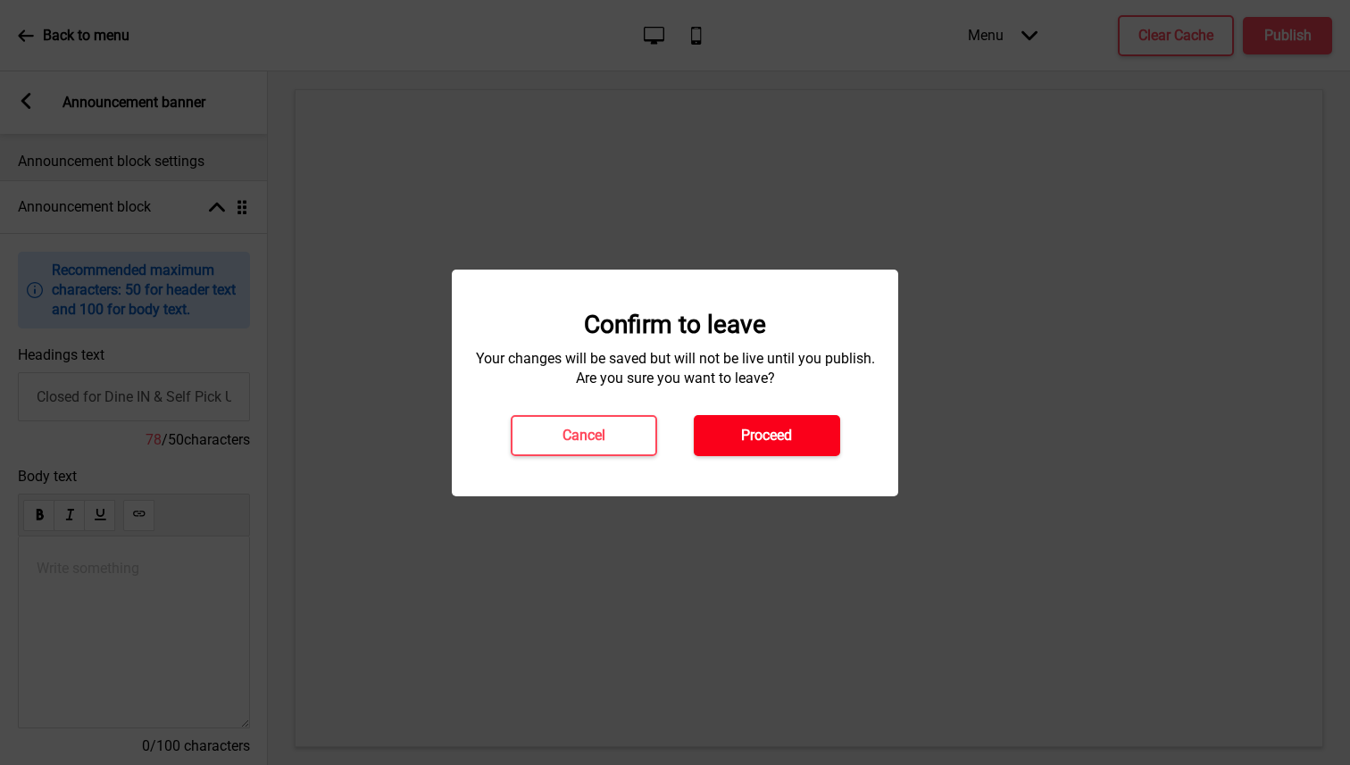
click at [793, 445] on button "Proceed" at bounding box center [767, 435] width 146 height 41
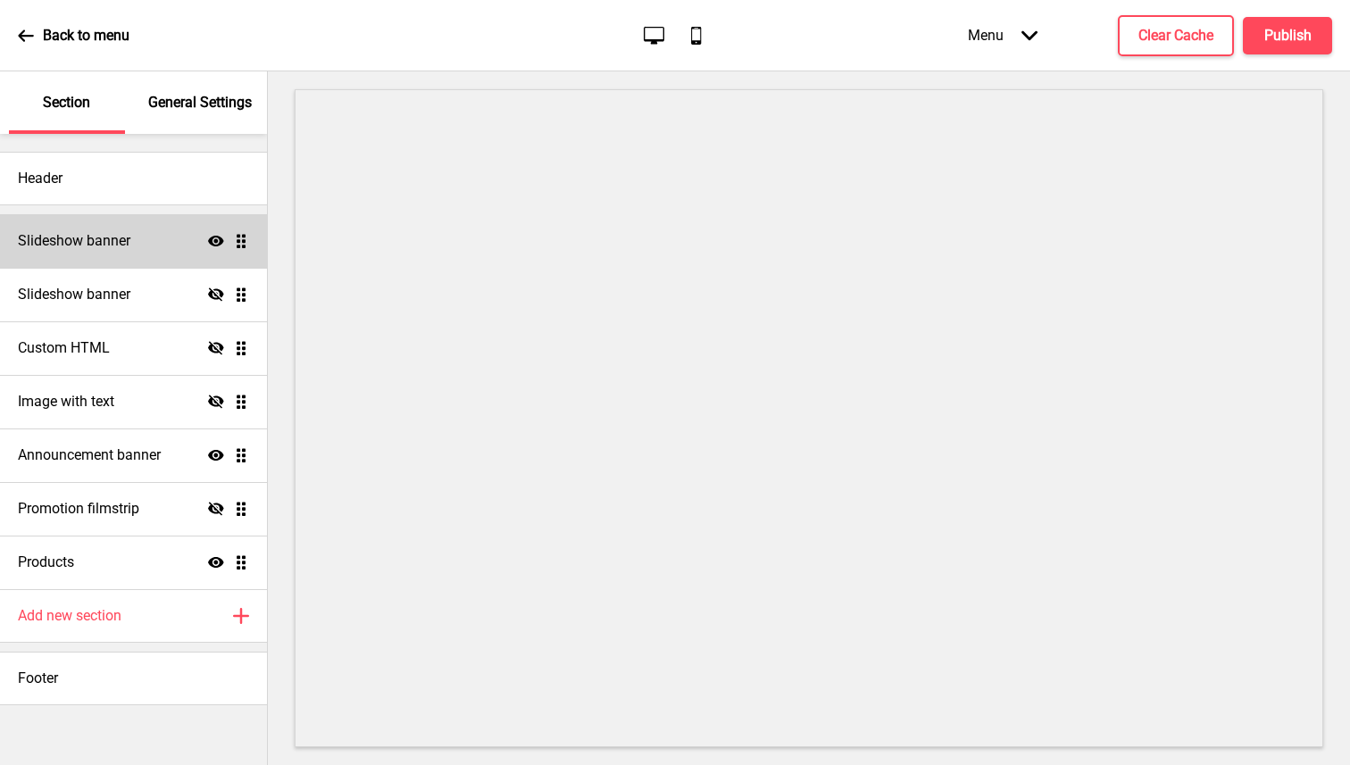
click at [125, 240] on h4 "Slideshow banner" at bounding box center [74, 241] width 113 height 20
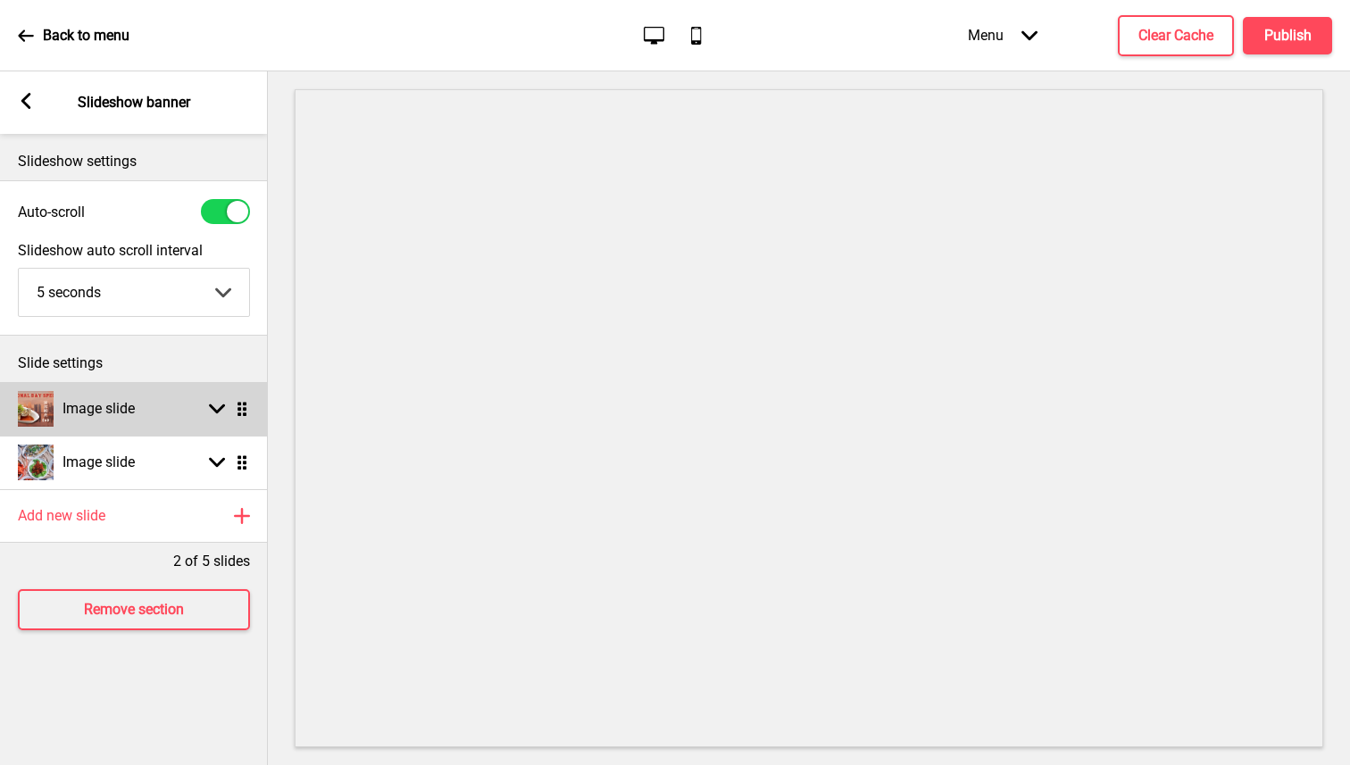
click at [161, 418] on div "Image slide Arrow down Drag" at bounding box center [134, 409] width 268 height 54
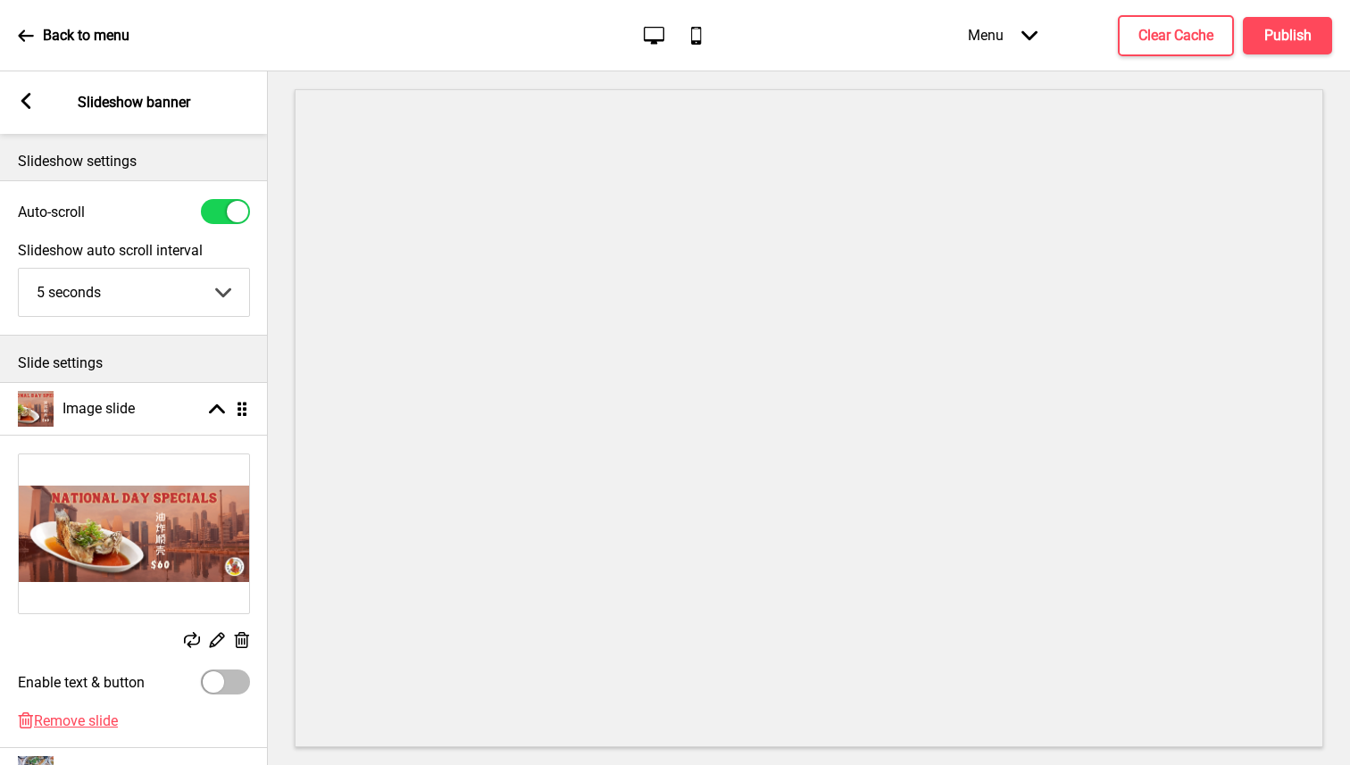
click at [182, 640] on div "Replace Edit Delete" at bounding box center [134, 642] width 232 height 20
click at [187, 640] on rect at bounding box center [192, 640] width 16 height 16
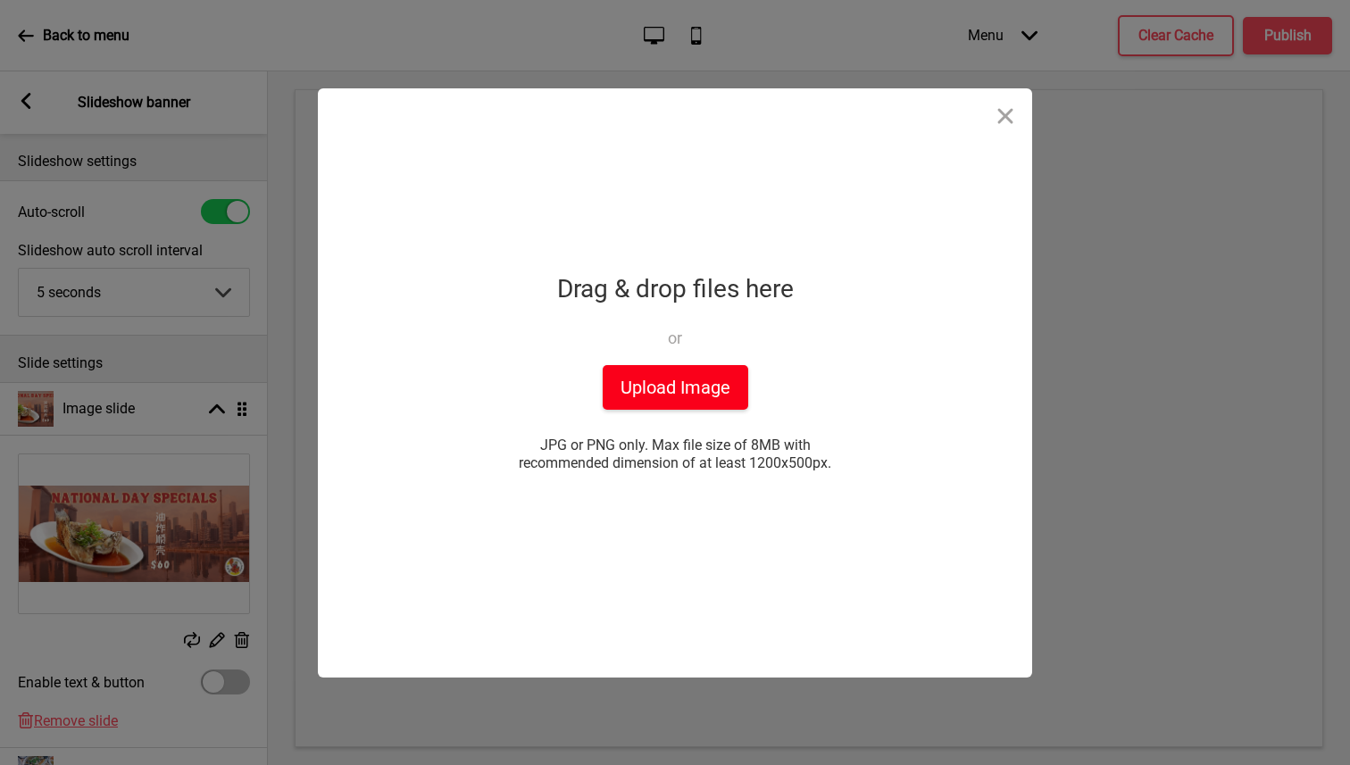
click at [686, 394] on button "Upload Image" at bounding box center [676, 387] width 146 height 45
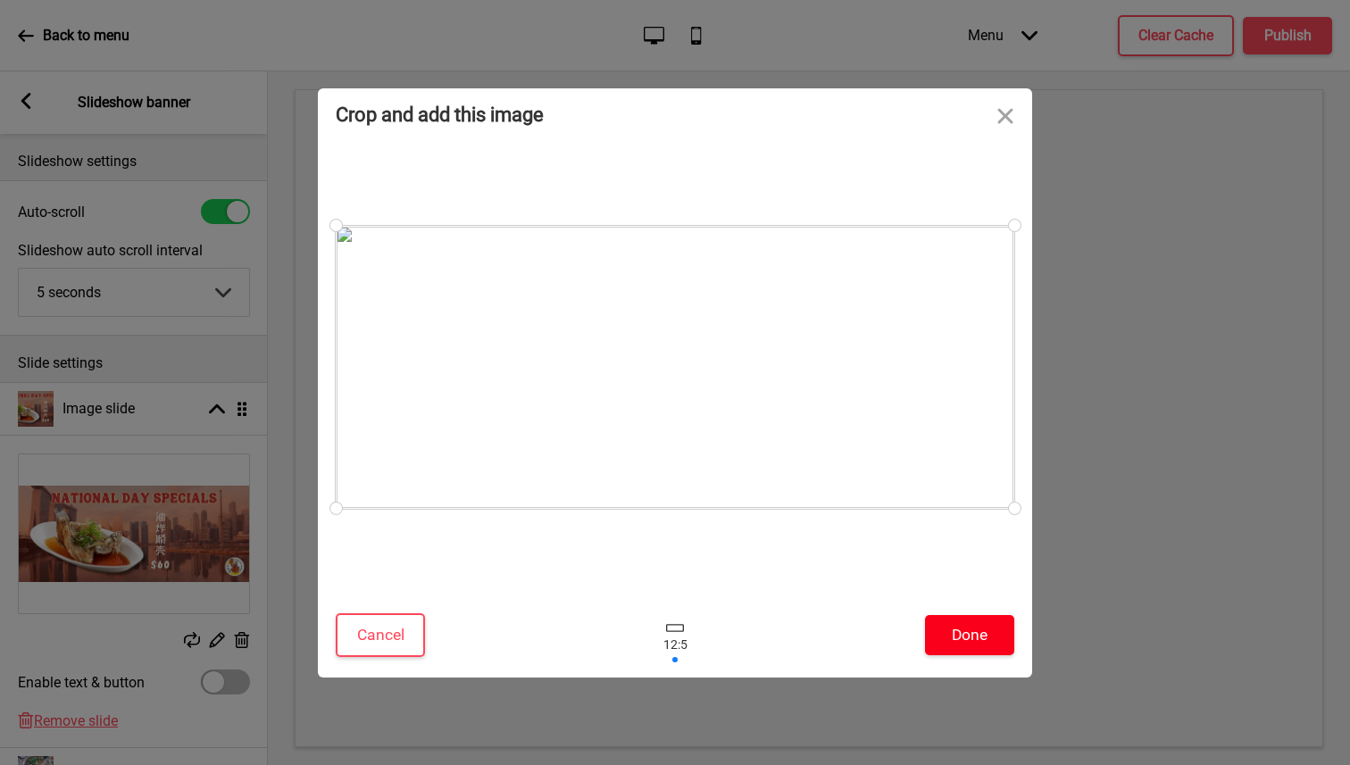
click at [989, 626] on button "Done" at bounding box center [969, 635] width 89 height 40
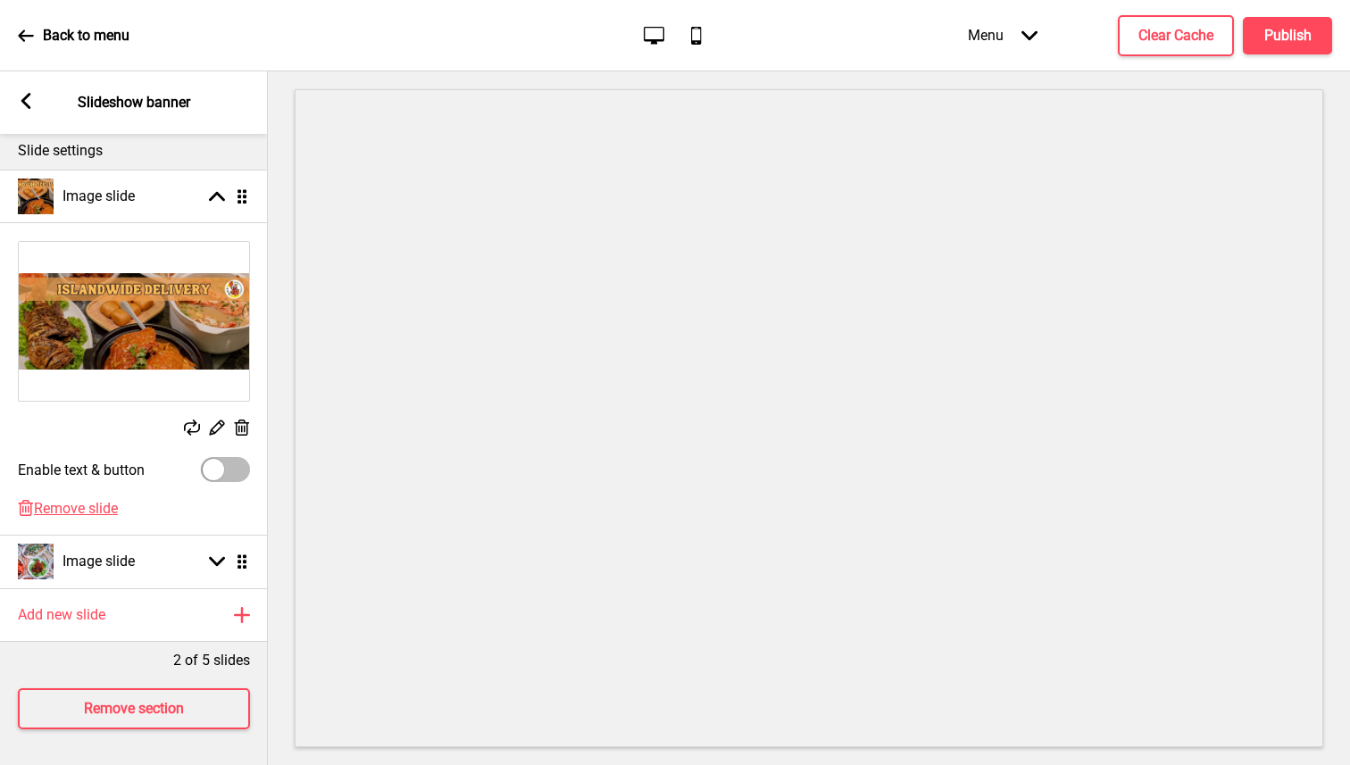
scroll to position [225, 0]
click at [26, 99] on icon at bounding box center [26, 101] width 10 height 16
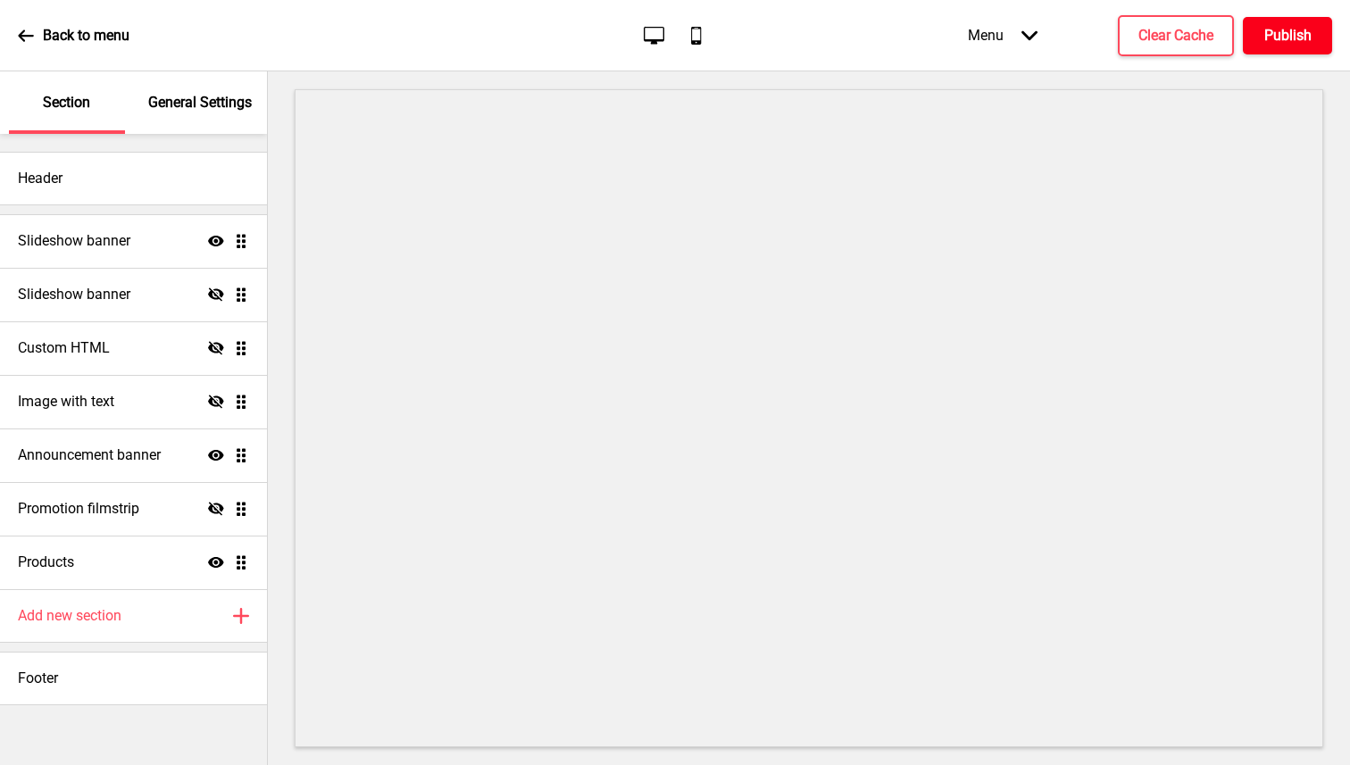
click at [1276, 36] on h4 "Publish" at bounding box center [1288, 36] width 47 height 20
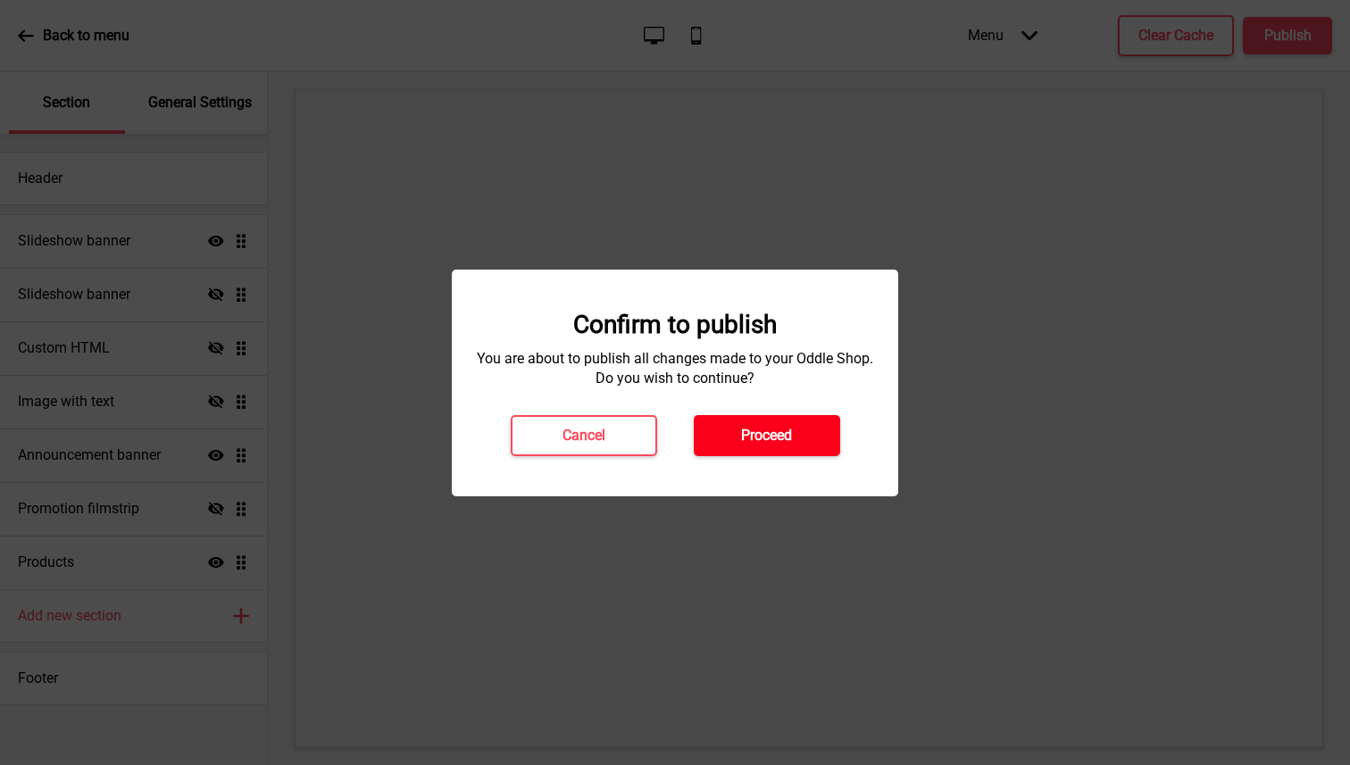
click at [806, 444] on button "Proceed" at bounding box center [767, 435] width 146 height 41
